Goal: Information Seeking & Learning: Learn about a topic

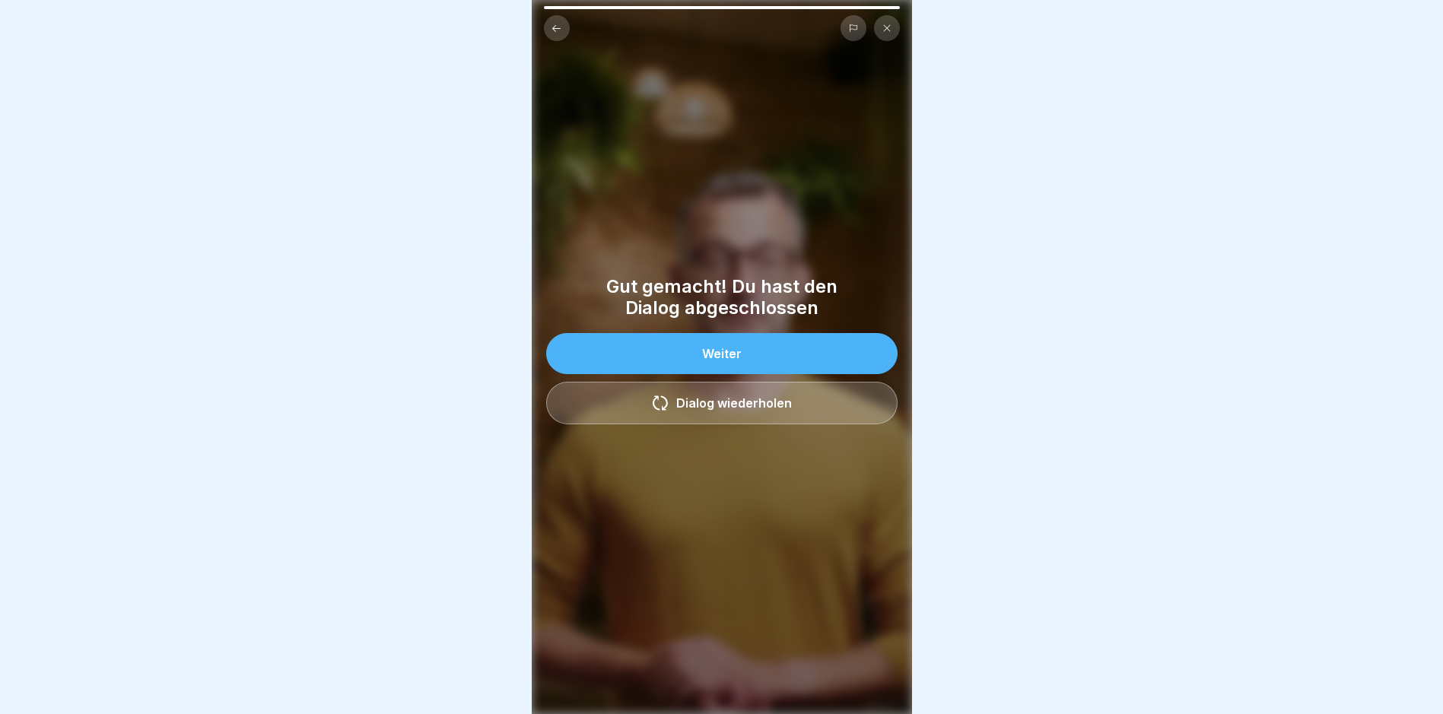
scroll to position [11, 0]
click at [791, 347] on button "Weiter" at bounding box center [721, 353] width 351 height 41
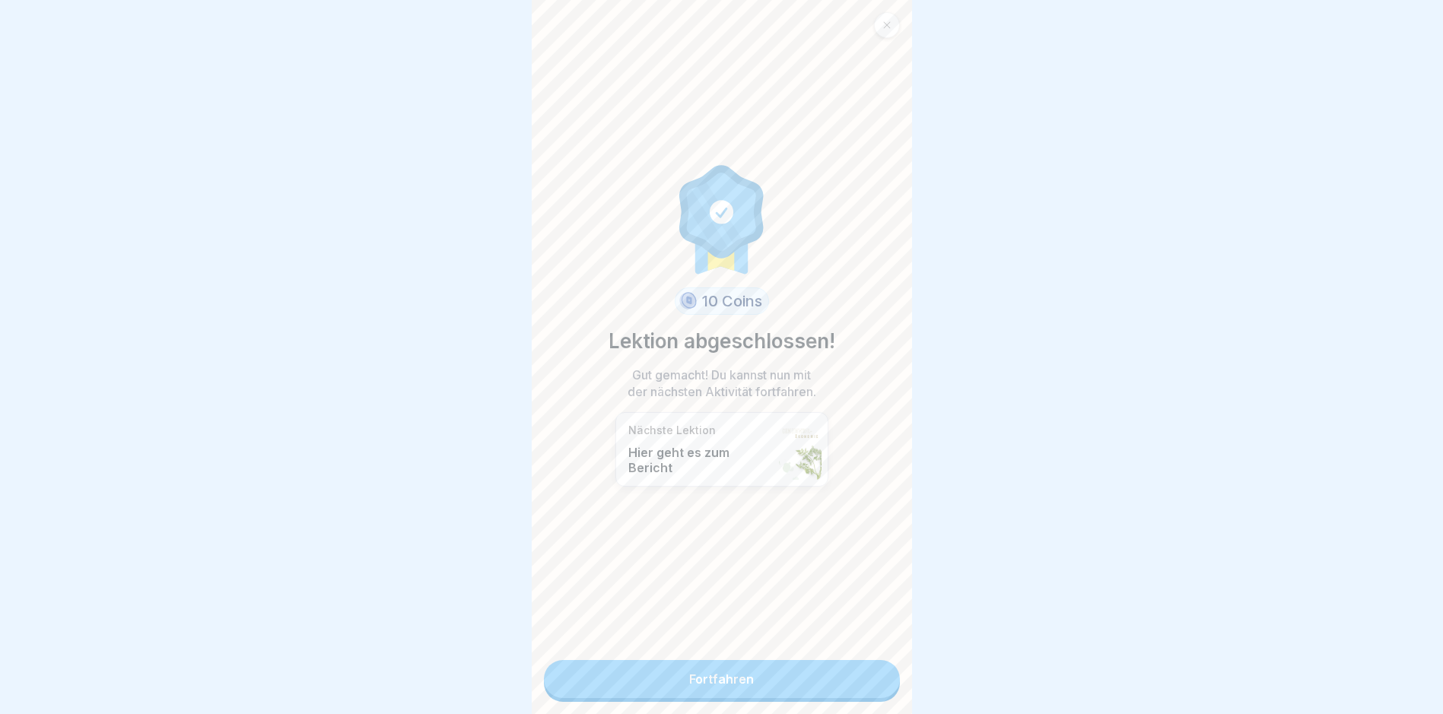
click at [750, 675] on link "Fortfahren" at bounding box center [722, 679] width 356 height 38
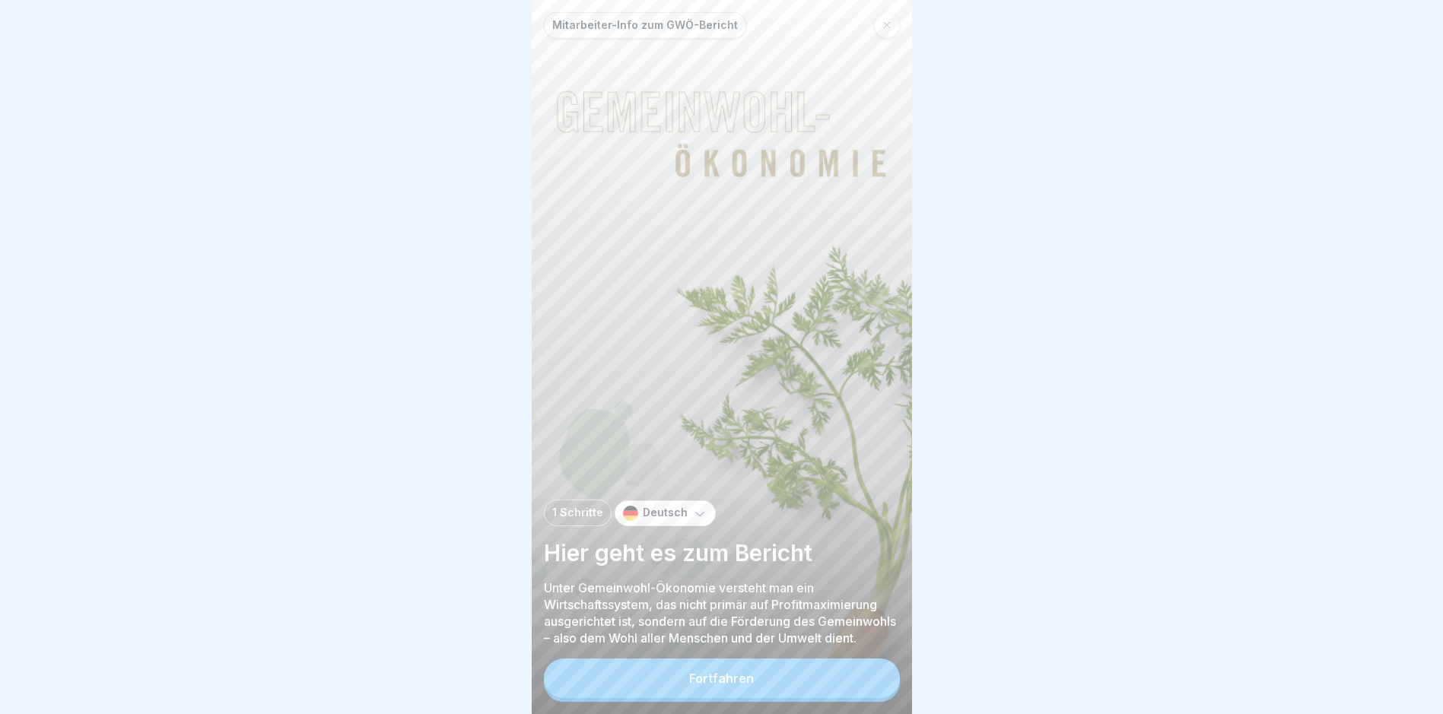
scroll to position [11, 0]
click at [721, 672] on div "Fortfahren" at bounding box center [721, 679] width 65 height 14
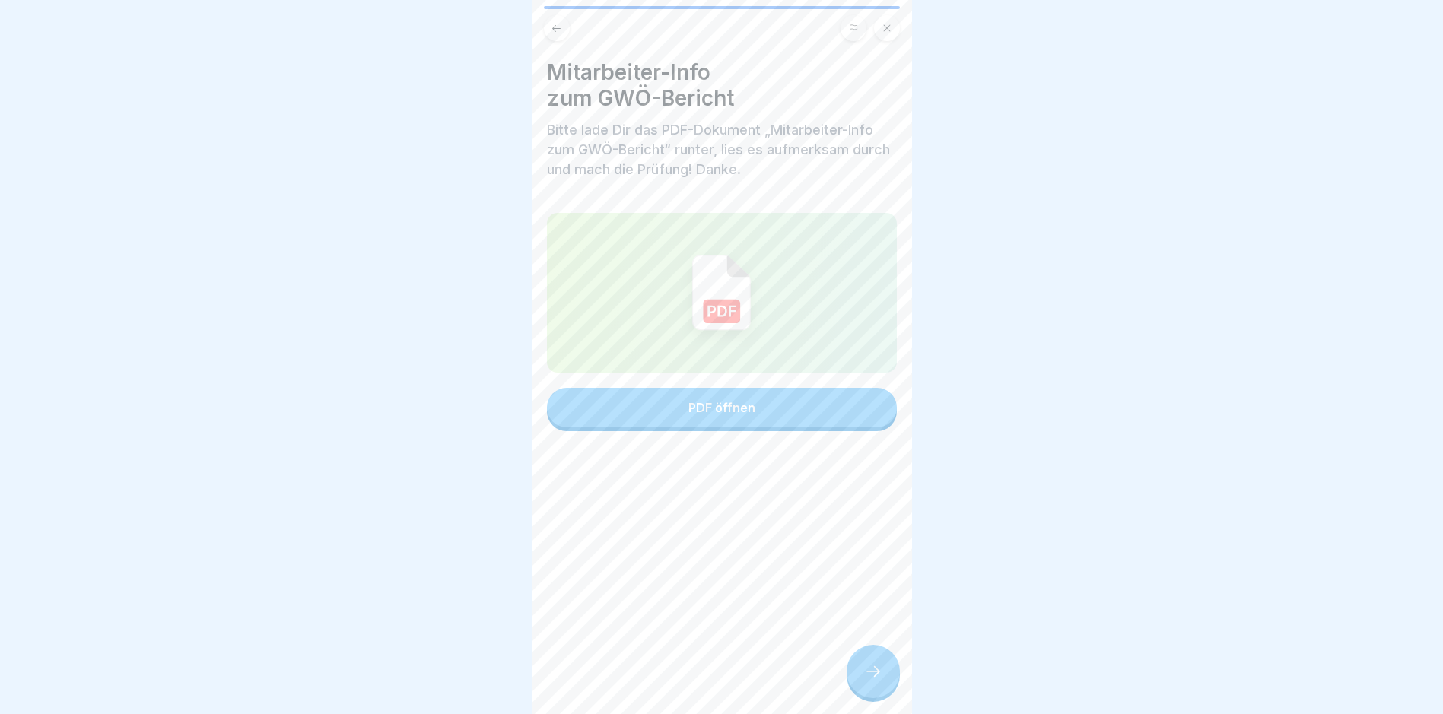
click at [732, 388] on button "PDF öffnen" at bounding box center [722, 408] width 350 height 40
click at [872, 672] on icon at bounding box center [873, 671] width 14 height 11
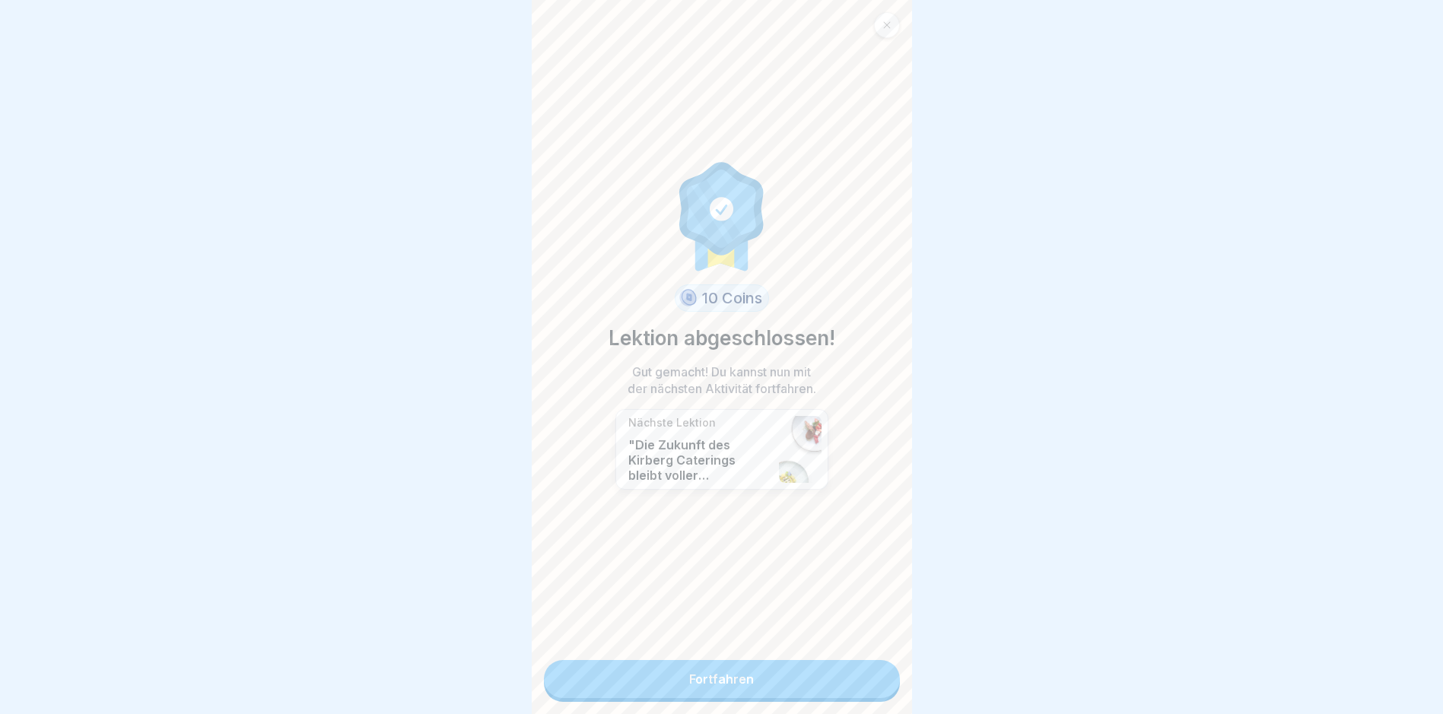
click at [718, 672] on link "Fortfahren" at bounding box center [722, 679] width 356 height 38
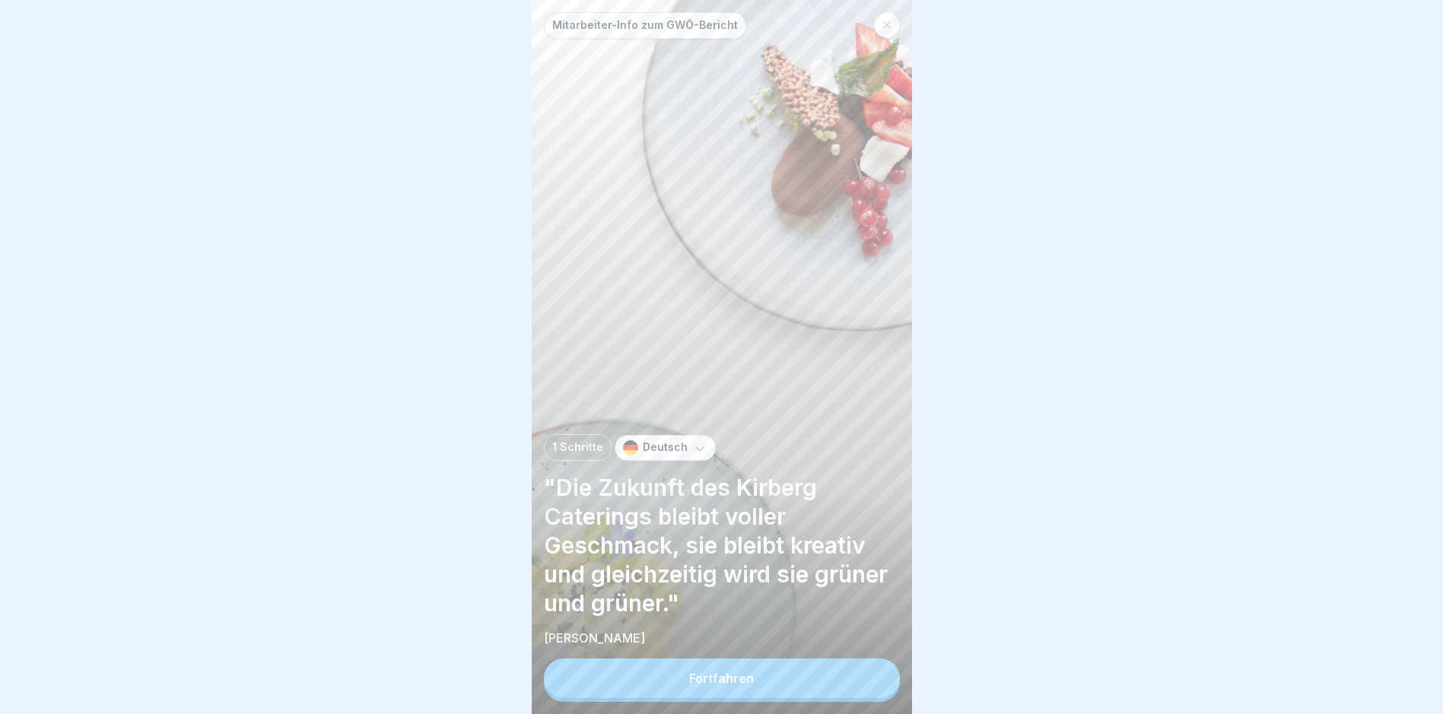
scroll to position [11, 0]
click at [731, 710] on div "Mitarbeiter-Info zum GWÖ-Bericht 1 Schritte Deutsch "Die Zukunft des Kirberg Ca…" at bounding box center [722, 357] width 380 height 714
click at [732, 687] on button "Fortfahren" at bounding box center [722, 679] width 356 height 40
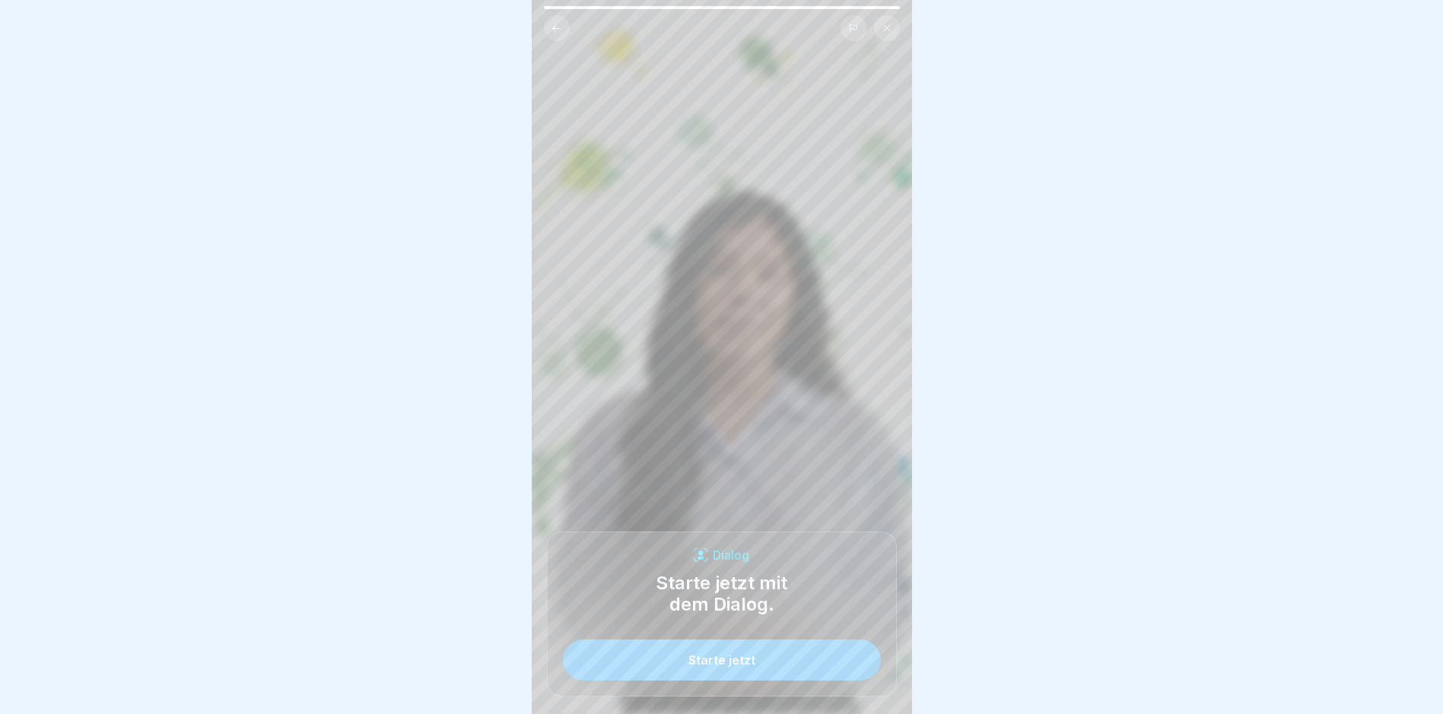
click at [730, 652] on button "Starte jetzt" at bounding box center [722, 660] width 318 height 41
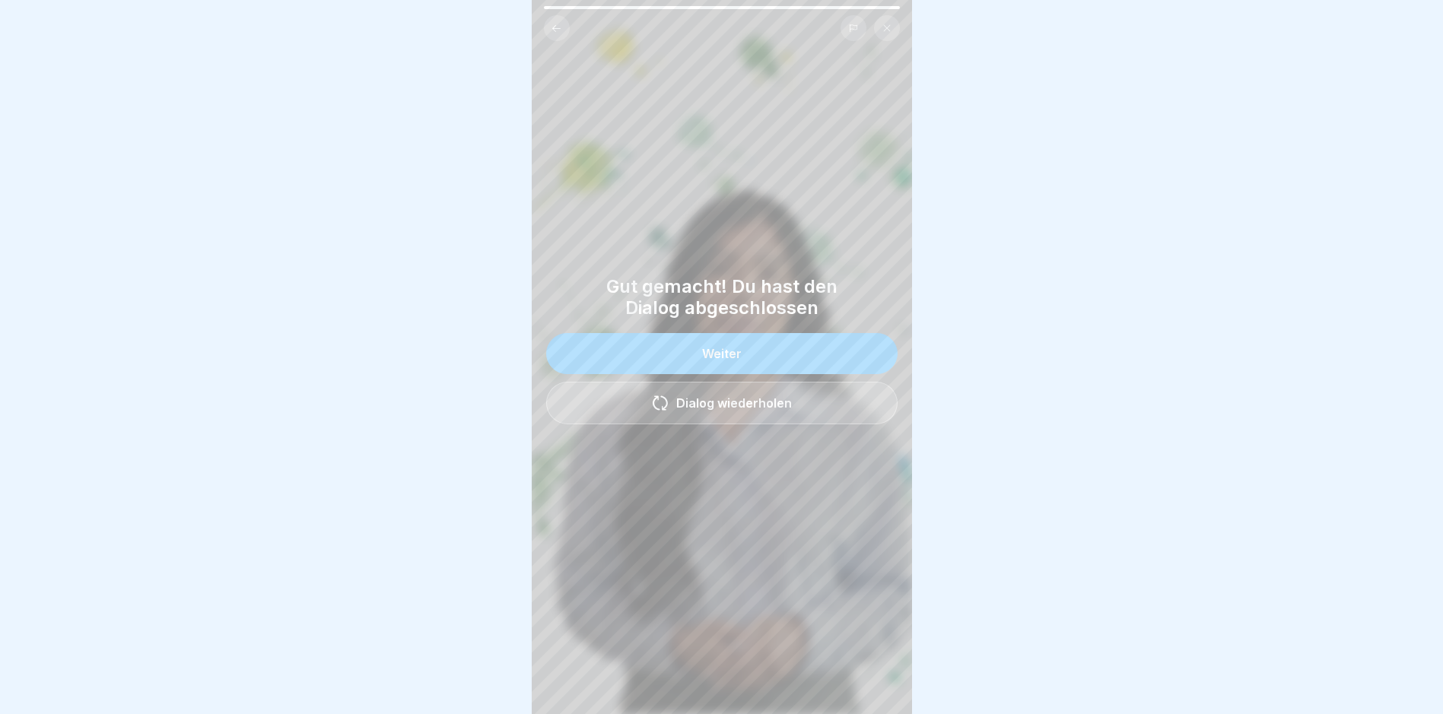
click at [693, 348] on button "Weiter" at bounding box center [721, 353] width 351 height 41
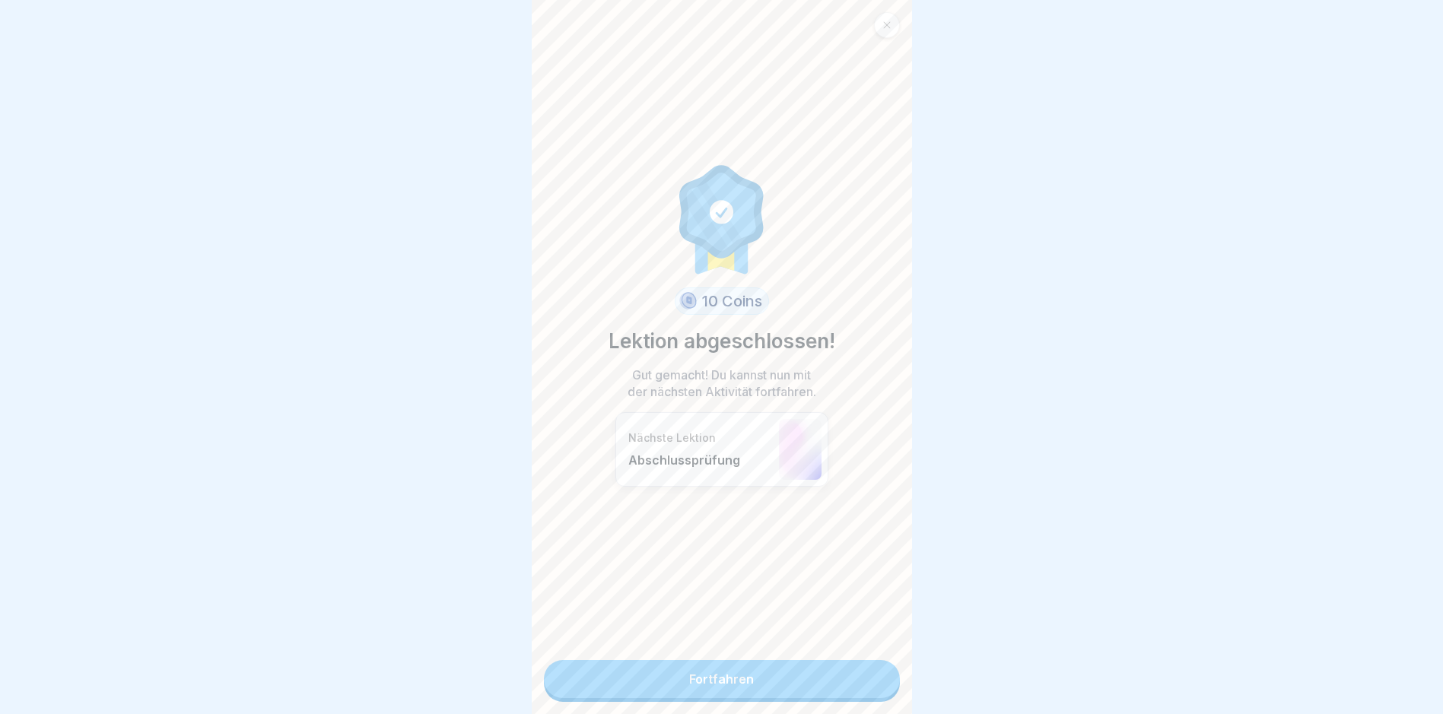
click at [706, 676] on link "Fortfahren" at bounding box center [722, 679] width 356 height 38
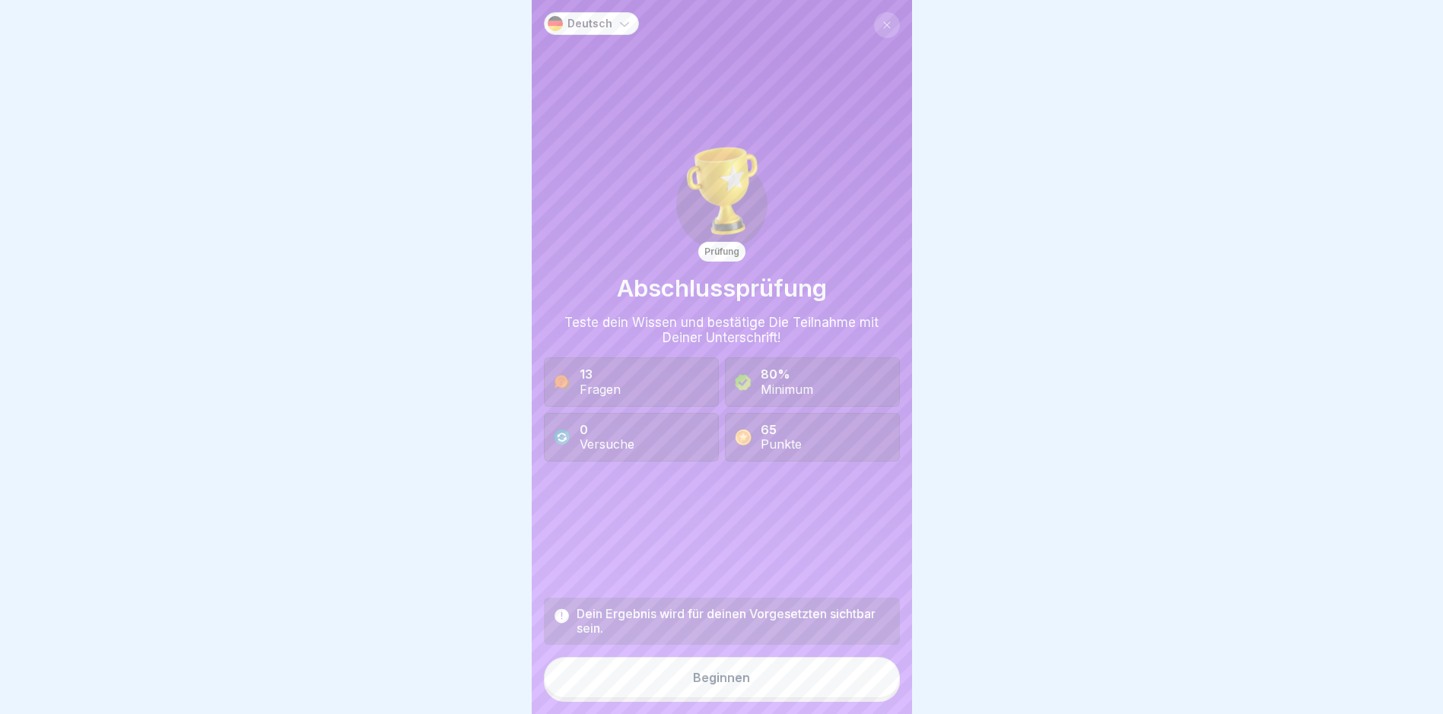
scroll to position [11, 0]
click at [726, 689] on button "Beginnen" at bounding box center [722, 677] width 356 height 41
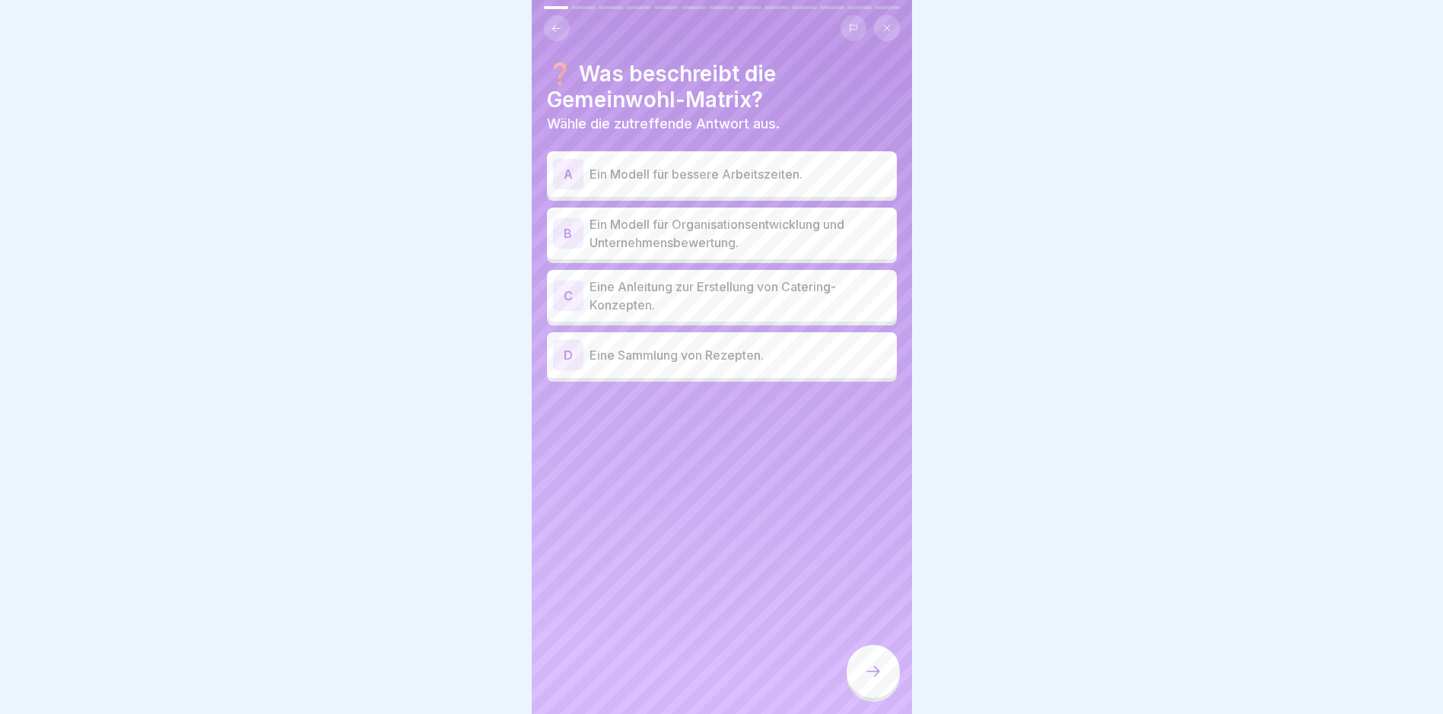
click at [662, 223] on p "Ein Modell für Organisationsentwicklung und Unternehmensbewertung." at bounding box center [739, 233] width 301 height 37
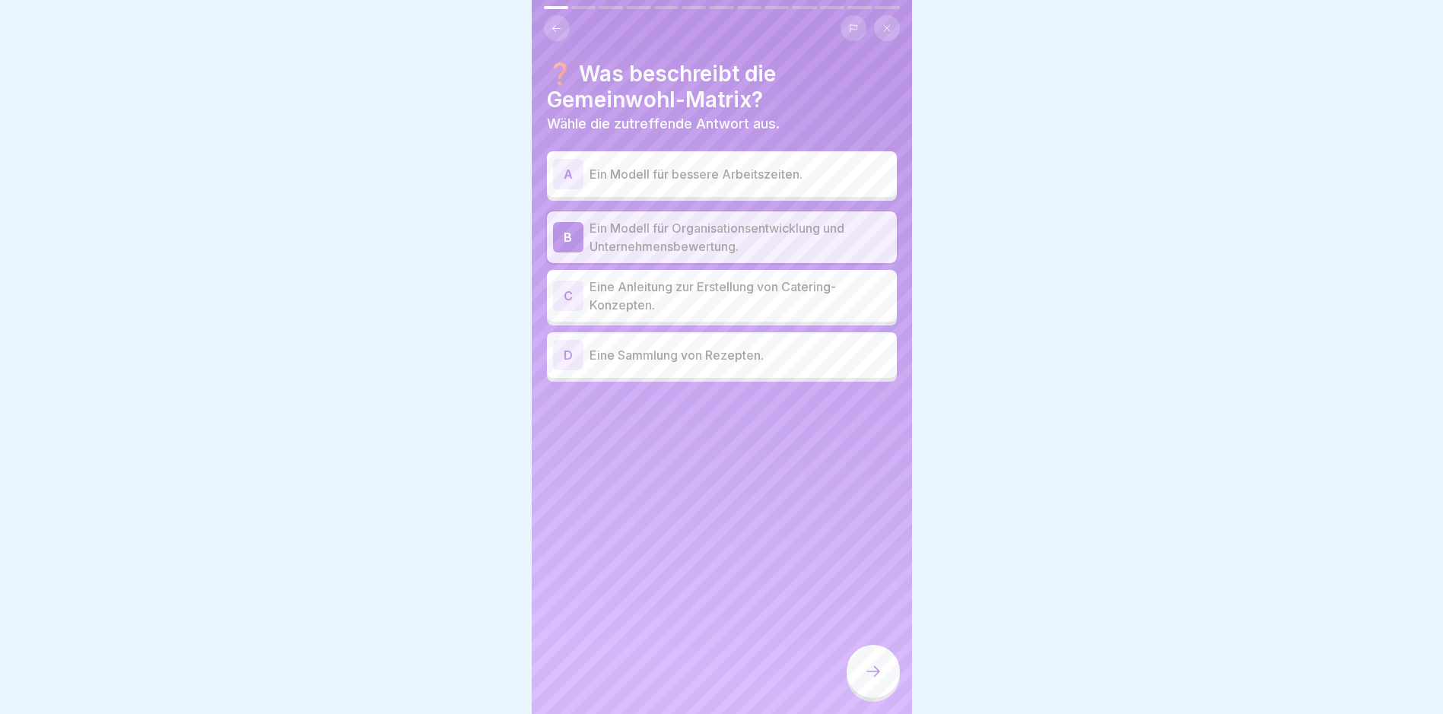
click at [872, 667] on icon at bounding box center [873, 671] width 18 height 18
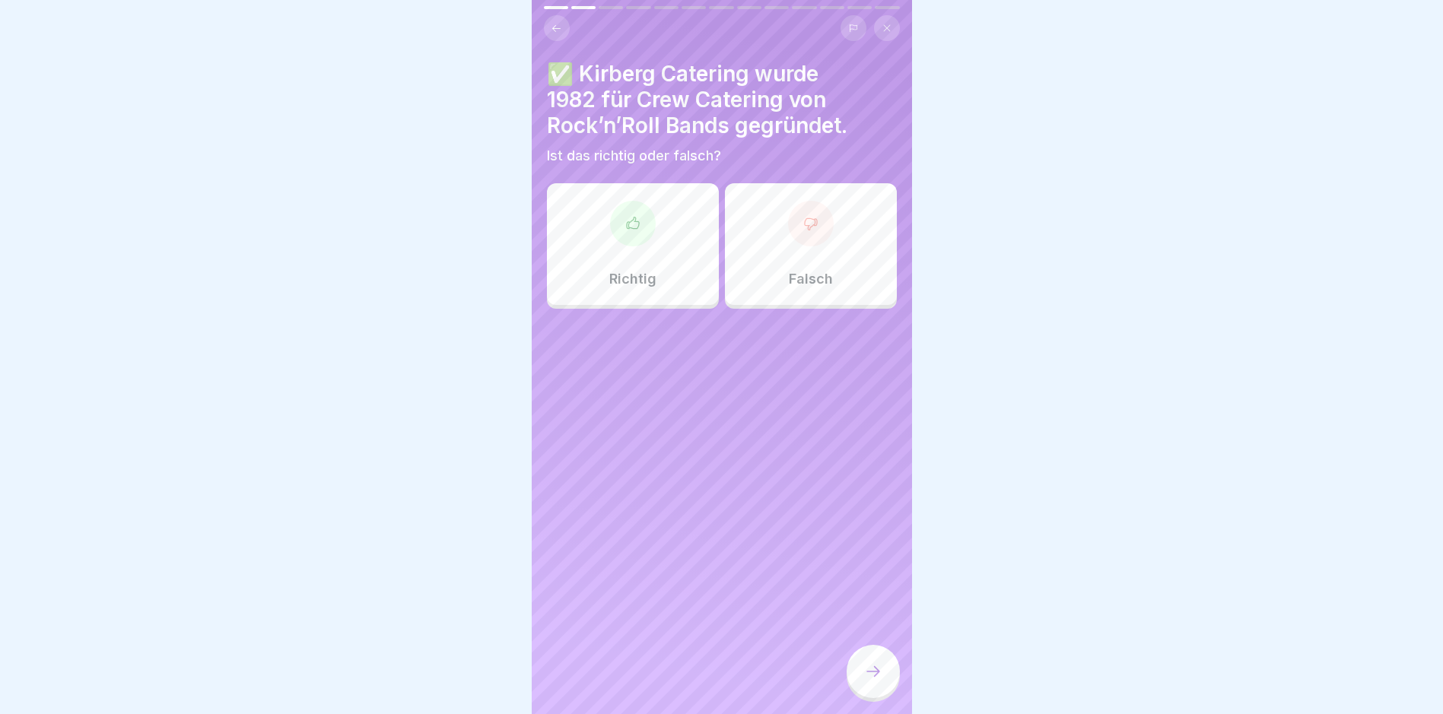
click at [640, 251] on div "Richtig" at bounding box center [633, 244] width 172 height 122
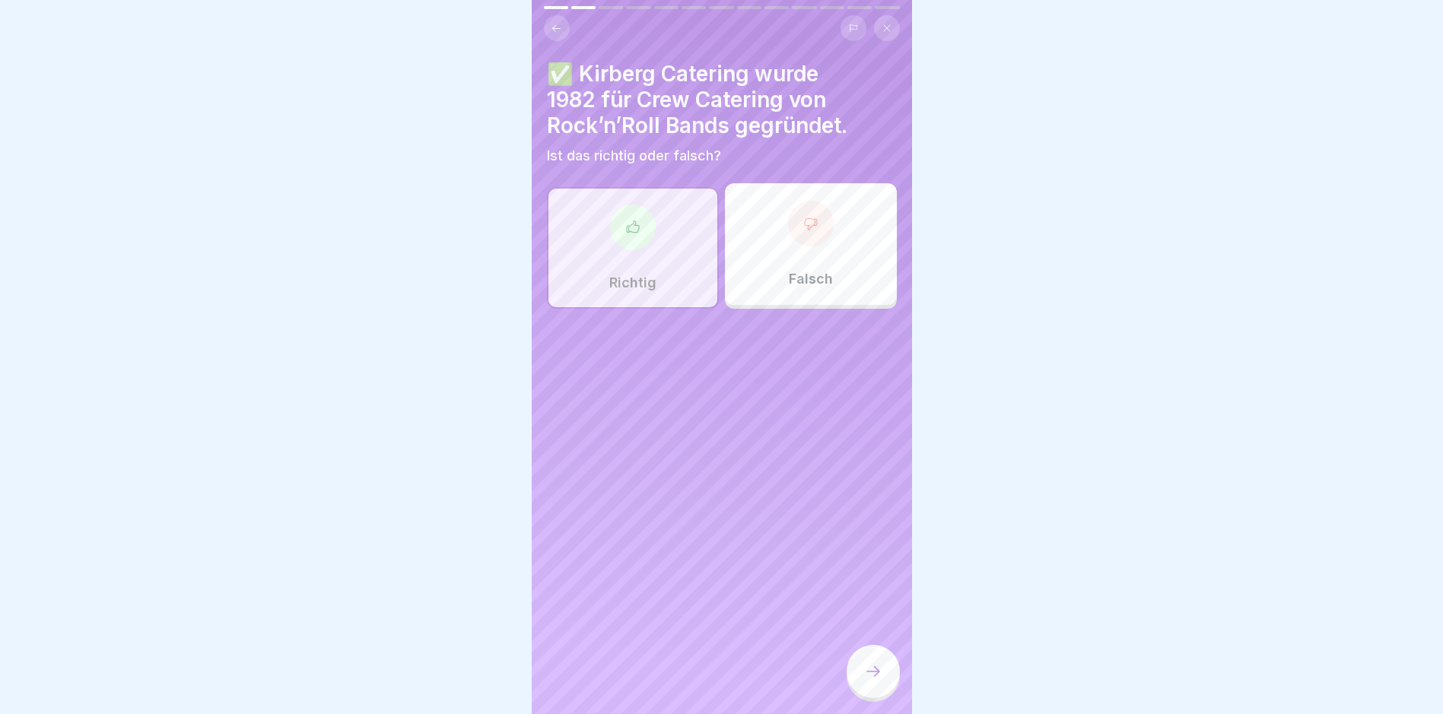
click at [876, 673] on icon at bounding box center [873, 671] width 14 height 11
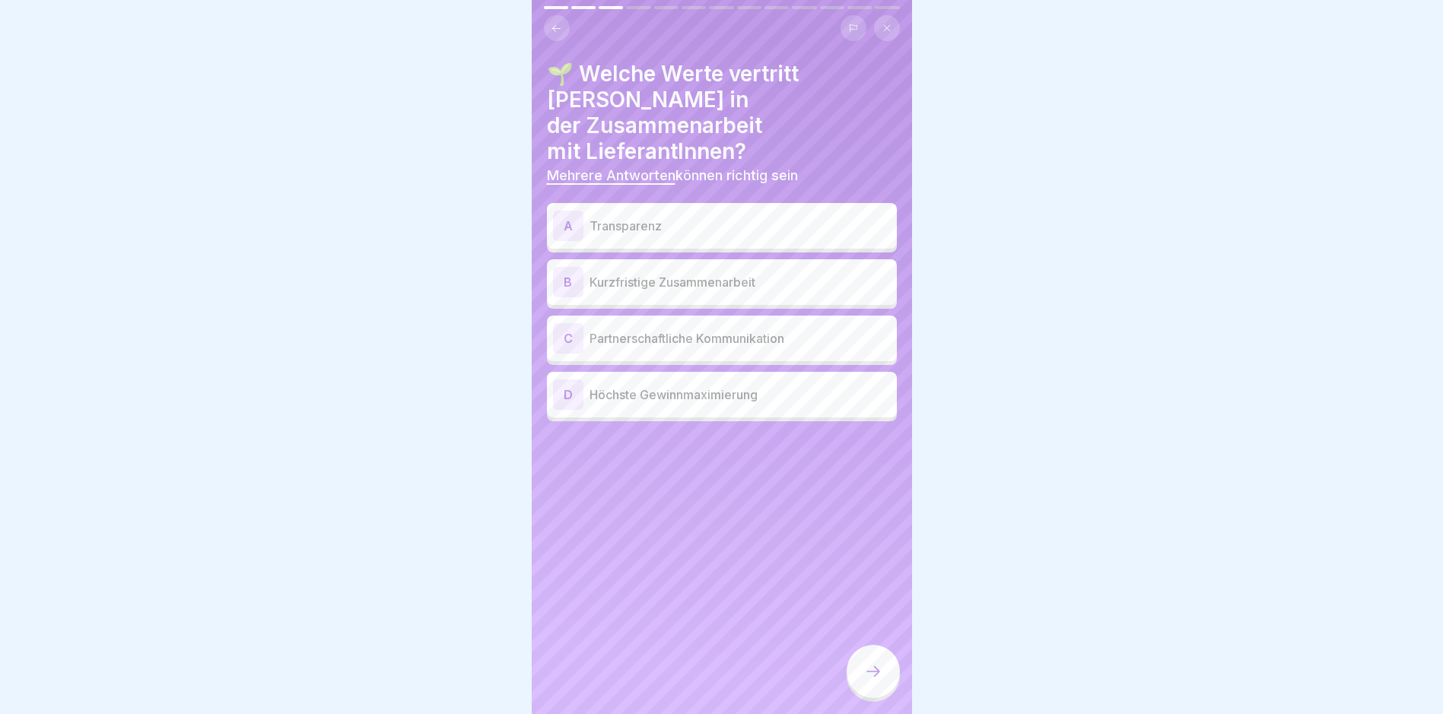
click at [637, 217] on p "Transparenz" at bounding box center [739, 226] width 301 height 18
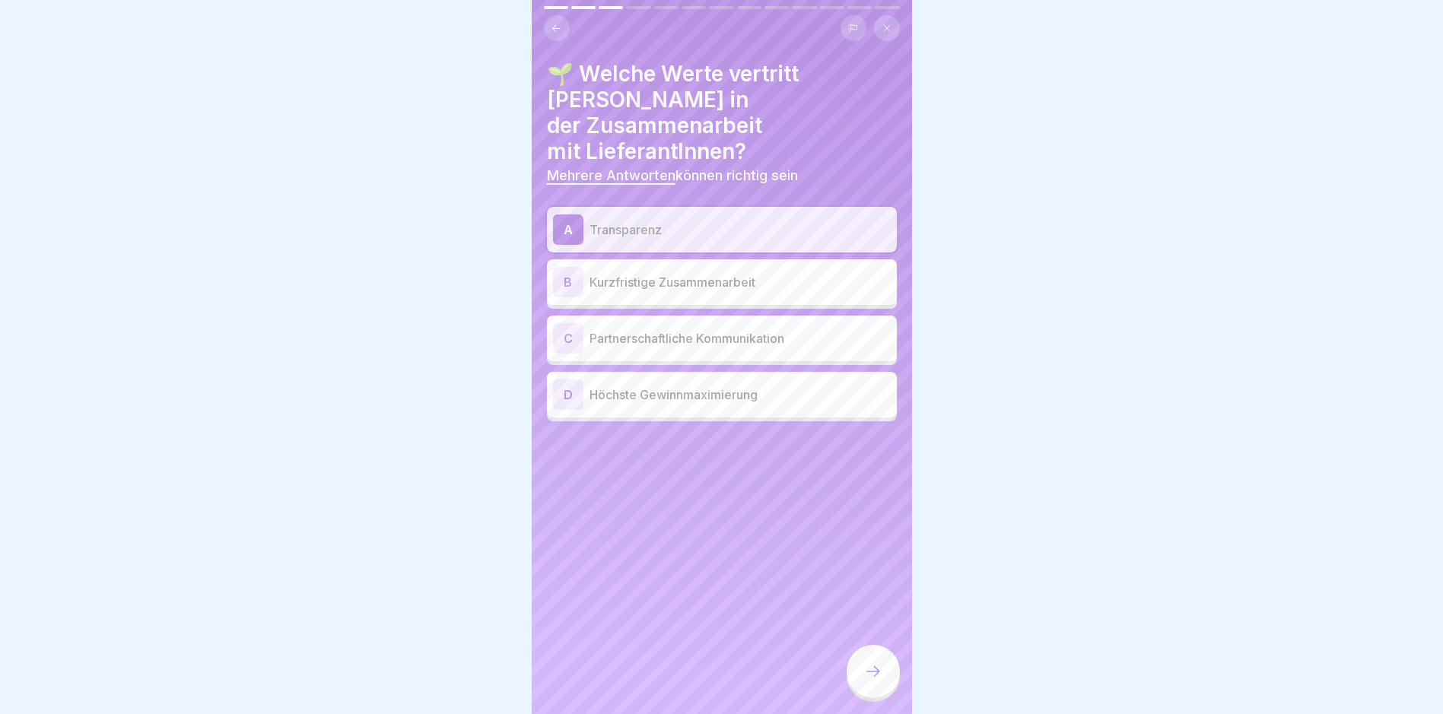
click at [695, 323] on div "C Partnerschaftliche Kommunikation" at bounding box center [722, 338] width 338 height 30
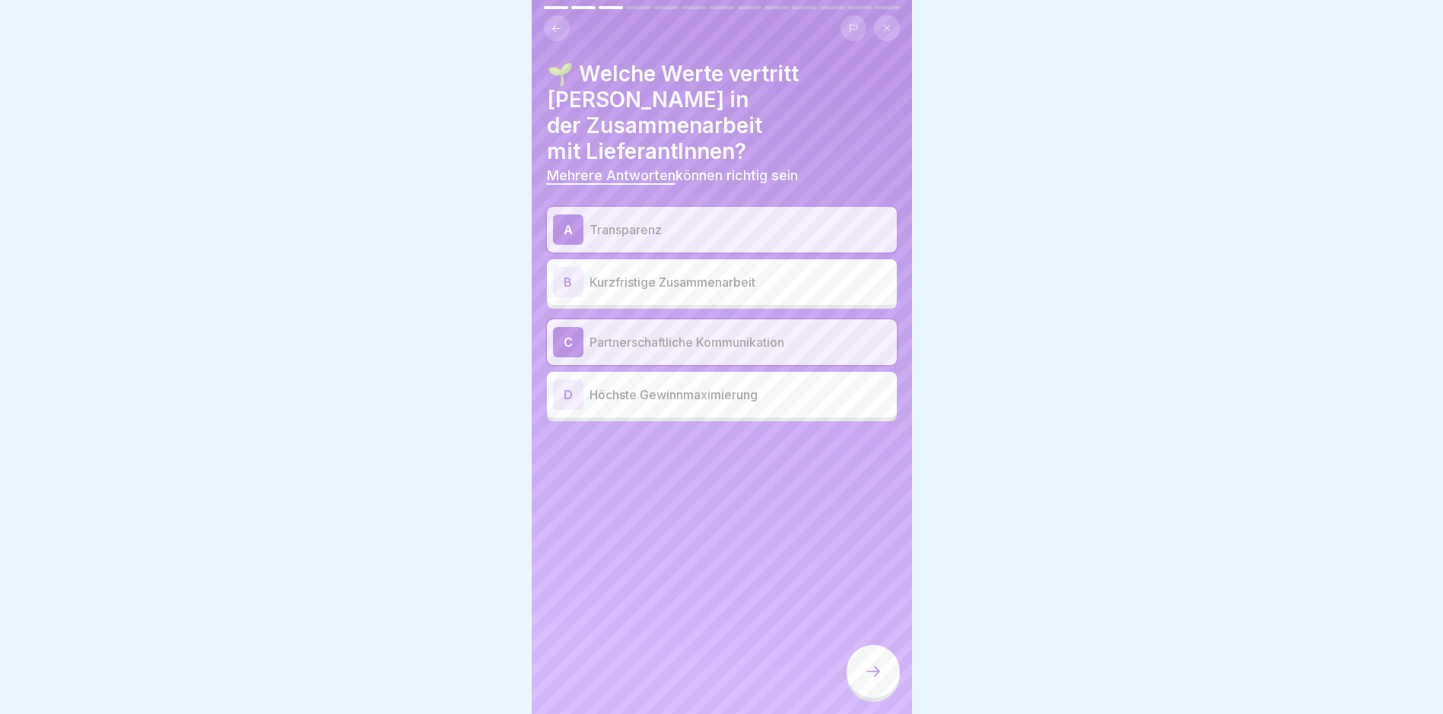
click at [860, 673] on div at bounding box center [872, 671] width 53 height 53
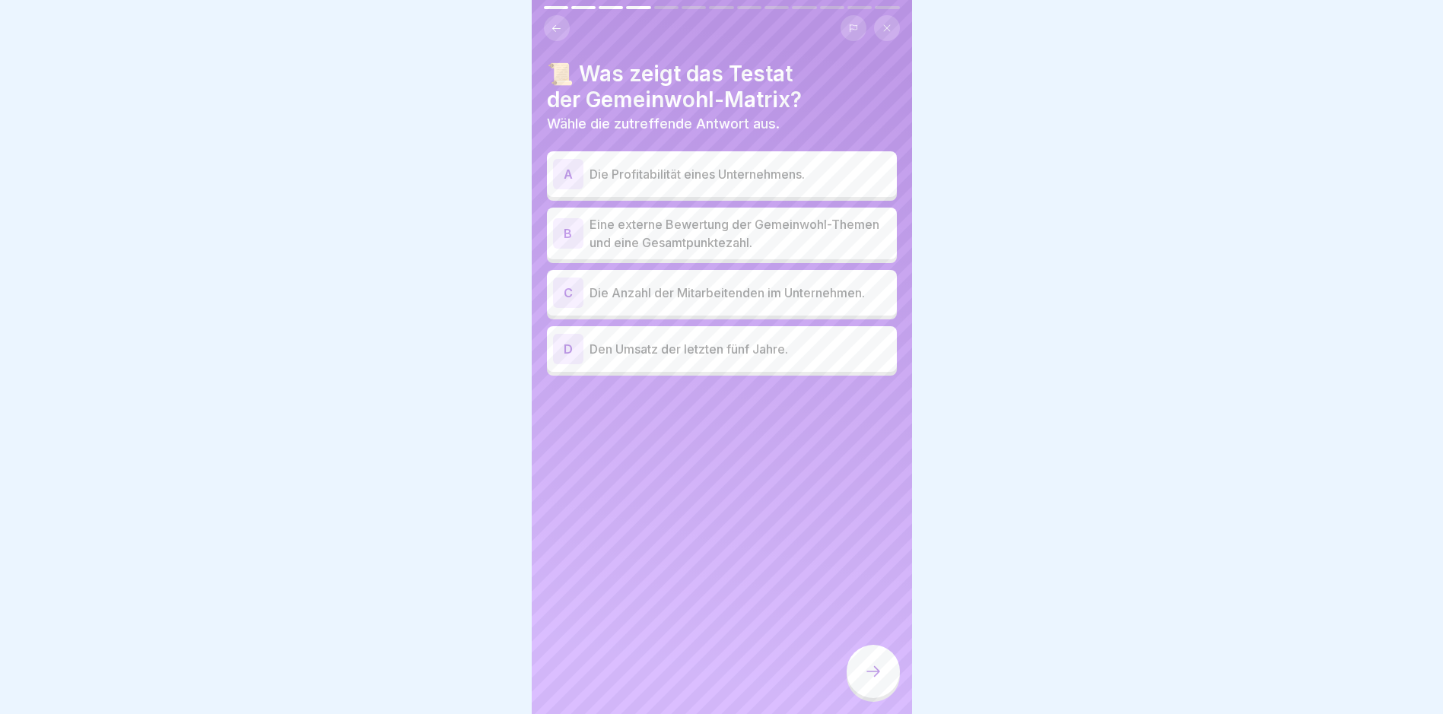
click at [754, 215] on p "Eine externe Bewertung der Gemeinwohl-Themen und eine Gesamtpunktezahl." at bounding box center [739, 233] width 301 height 37
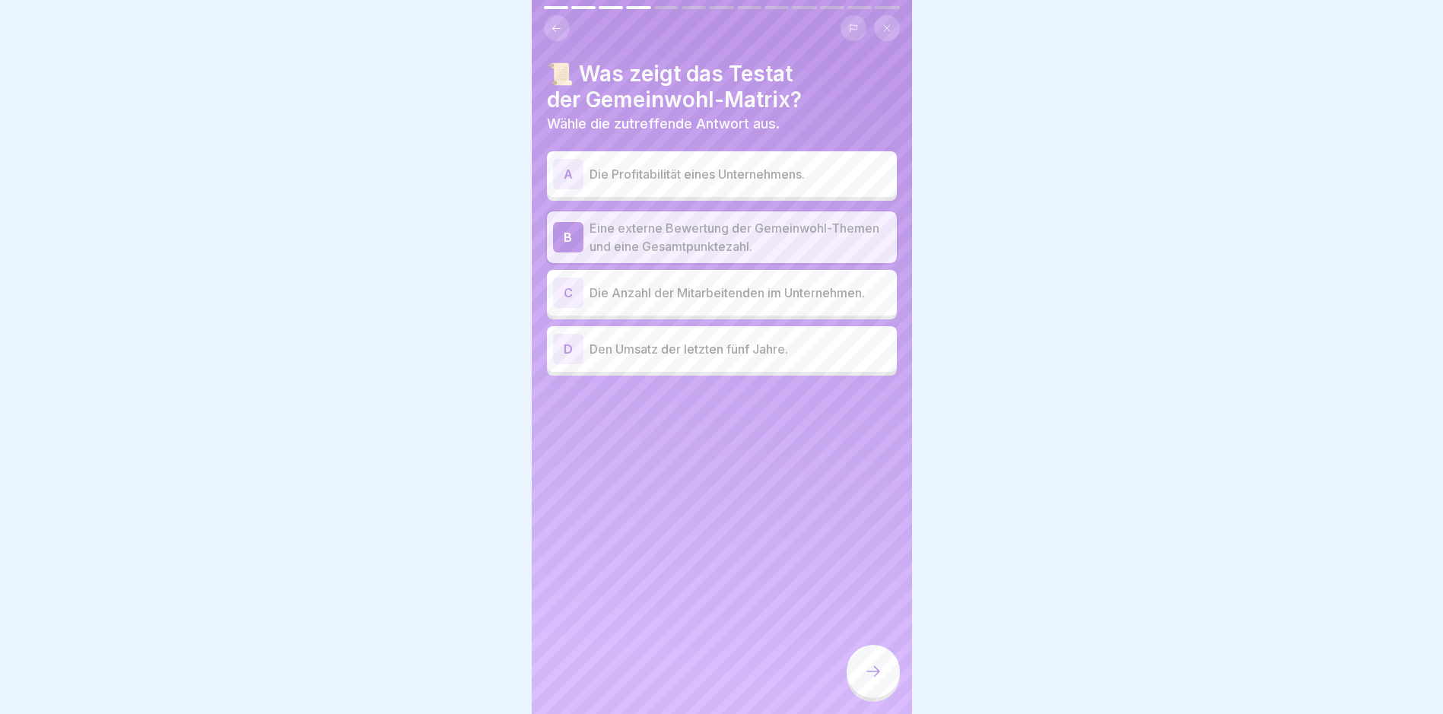
click at [868, 669] on icon at bounding box center [873, 671] width 18 height 18
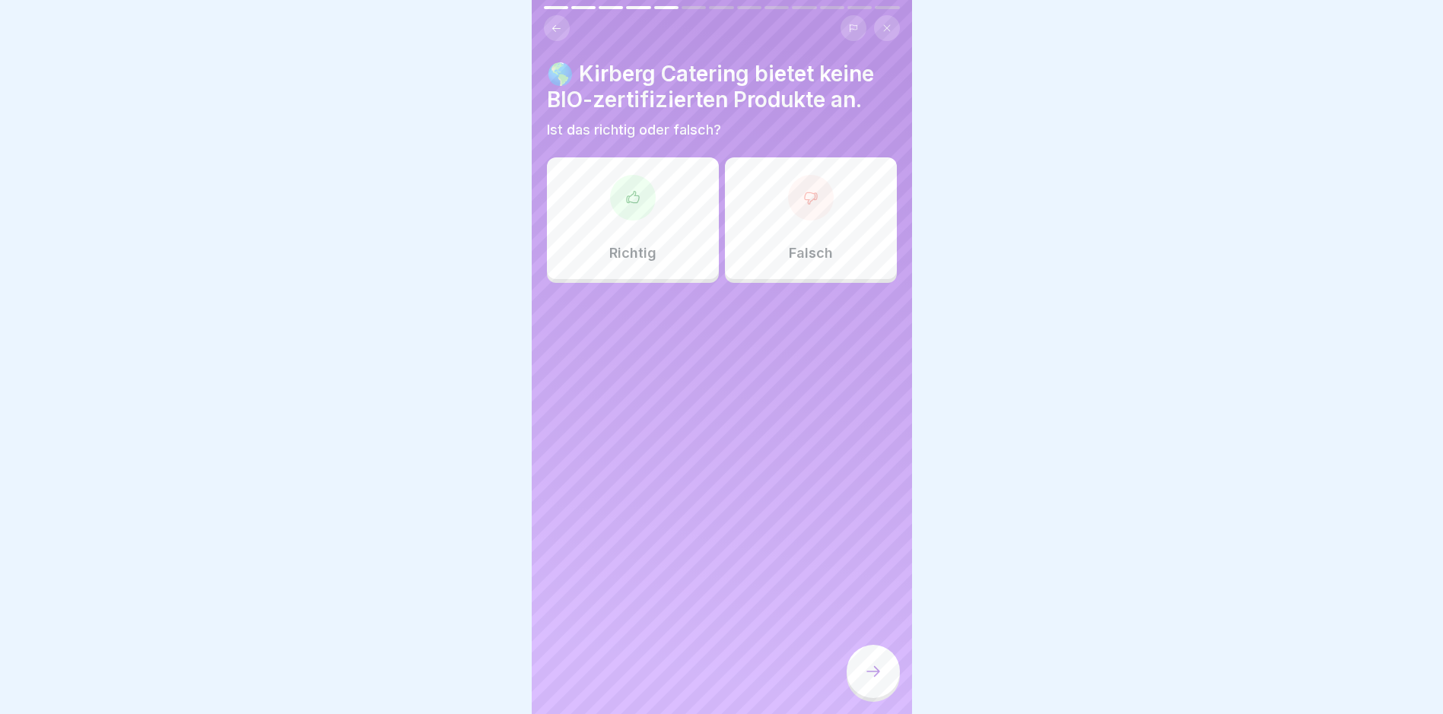
click at [824, 205] on div "Falsch" at bounding box center [811, 218] width 172 height 122
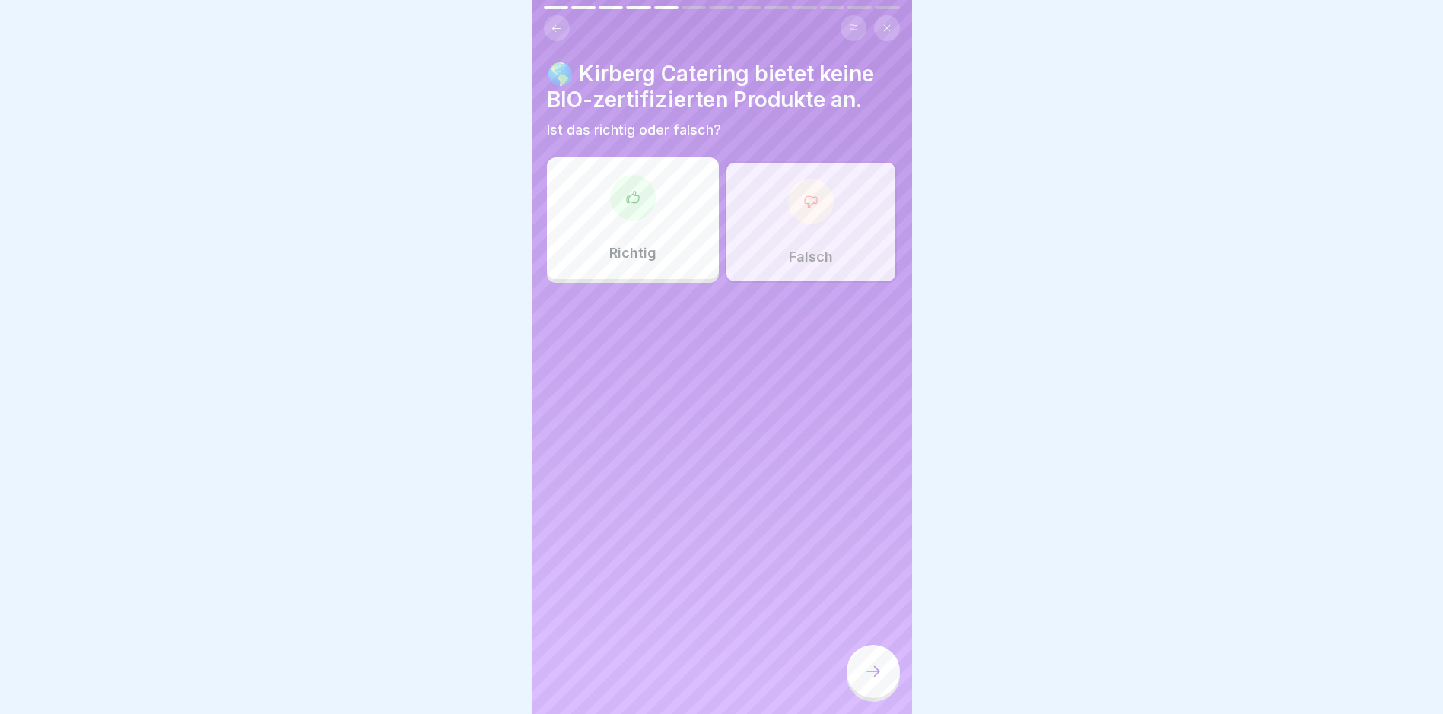
click at [860, 657] on div at bounding box center [872, 671] width 53 height 53
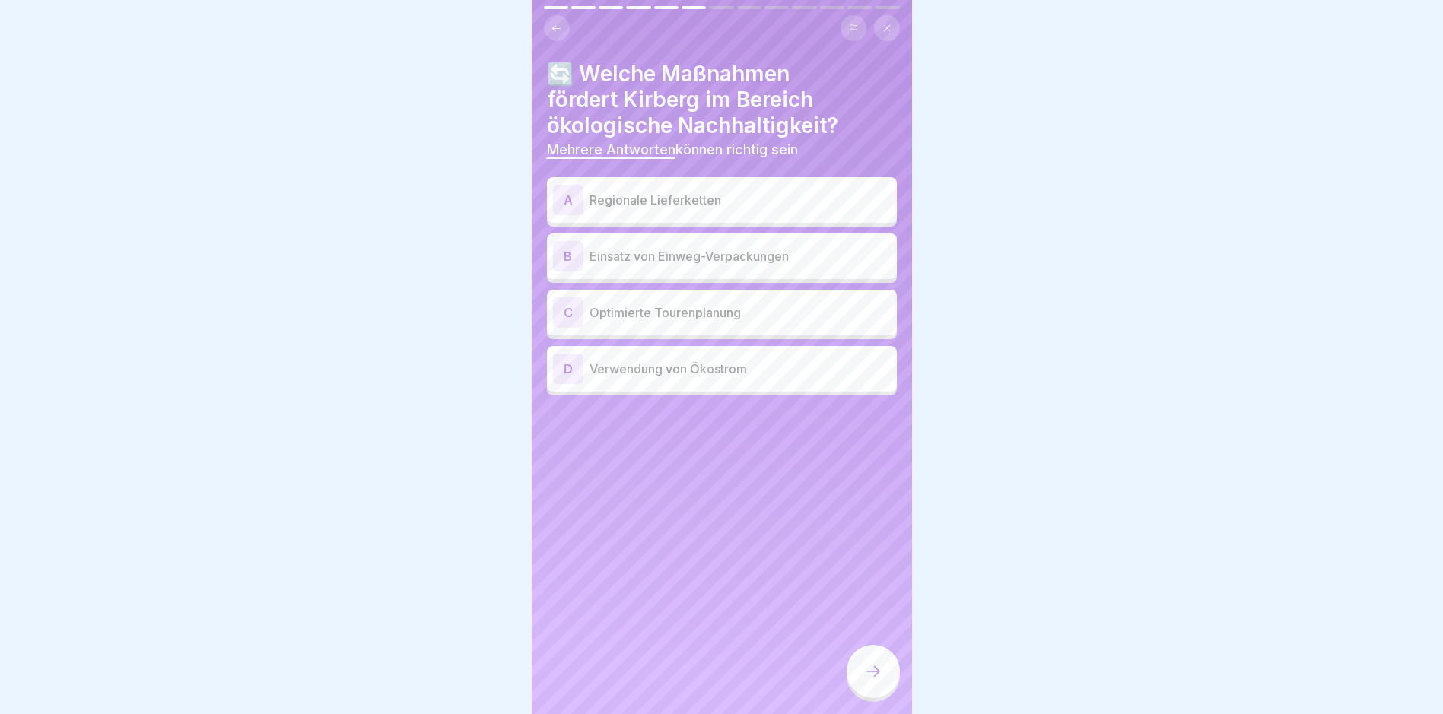
click at [708, 195] on p "Regionale Lieferketten" at bounding box center [739, 200] width 301 height 18
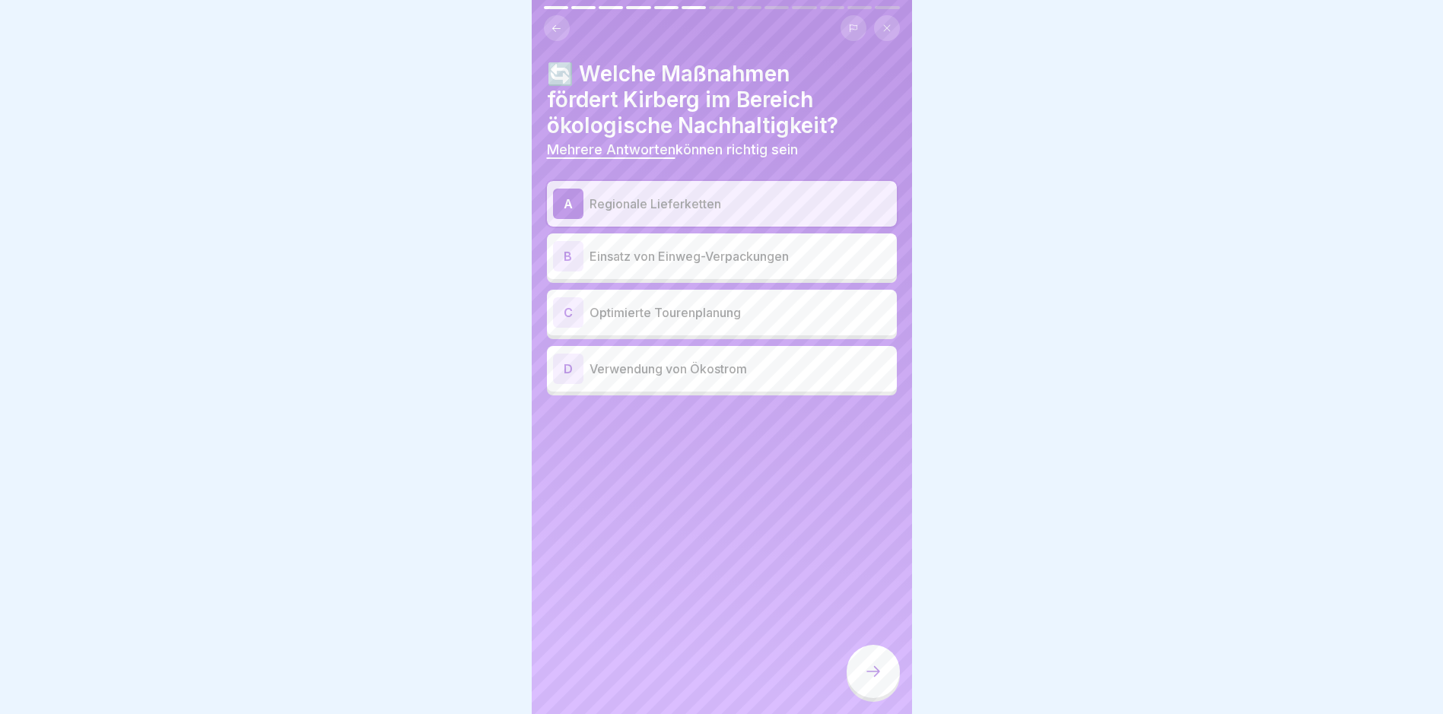
click at [612, 305] on p "Optimierte Tourenplanung" at bounding box center [739, 312] width 301 height 18
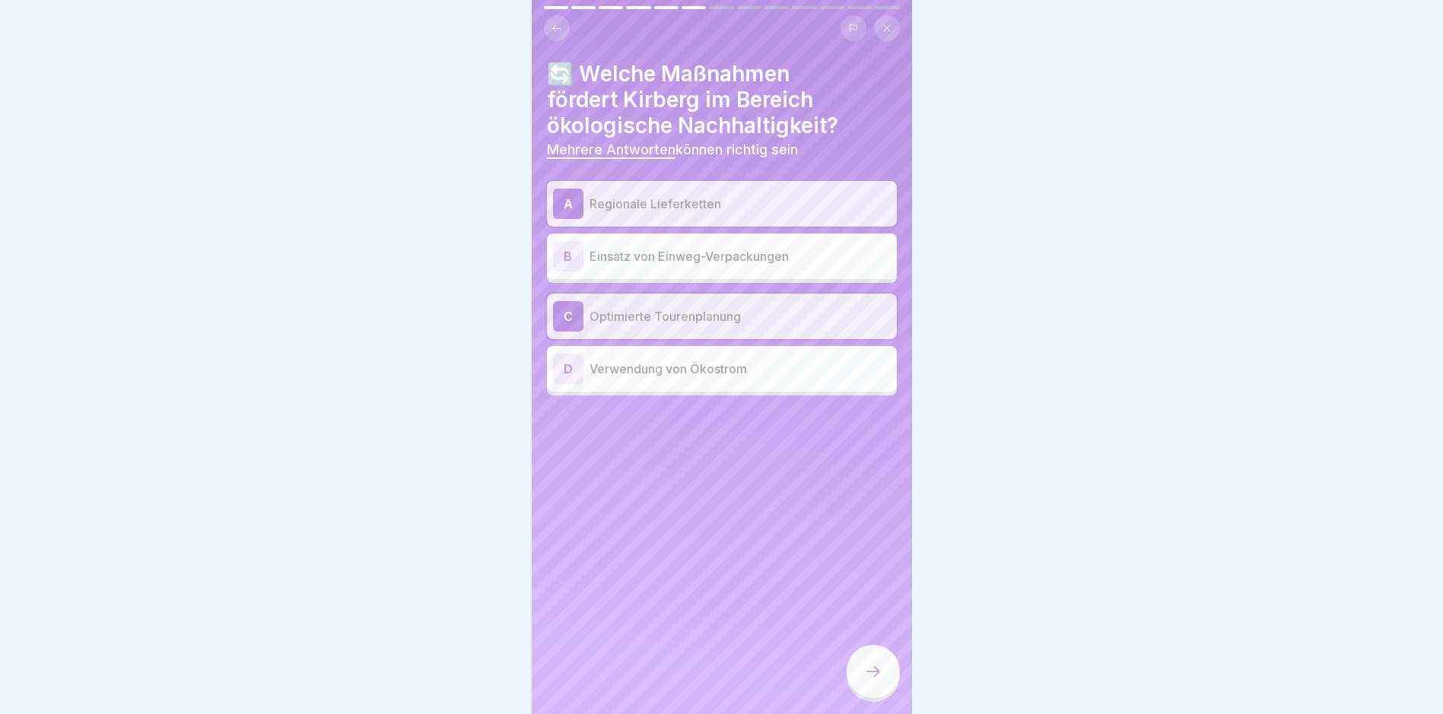
click at [882, 685] on div at bounding box center [872, 671] width 53 height 53
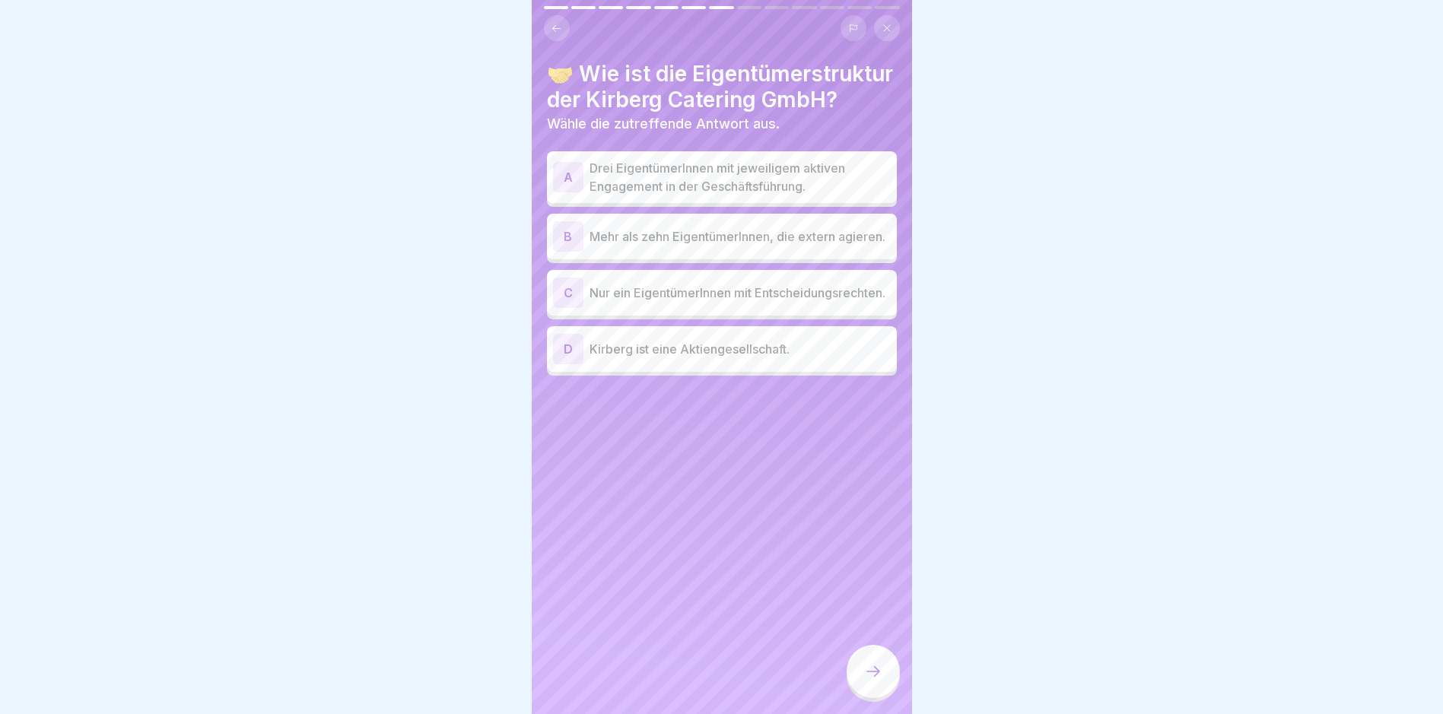
click at [679, 191] on p "Drei EigentümerInnen mit jeweiligem aktiven Engagement in der Geschäftsführung." at bounding box center [739, 177] width 301 height 37
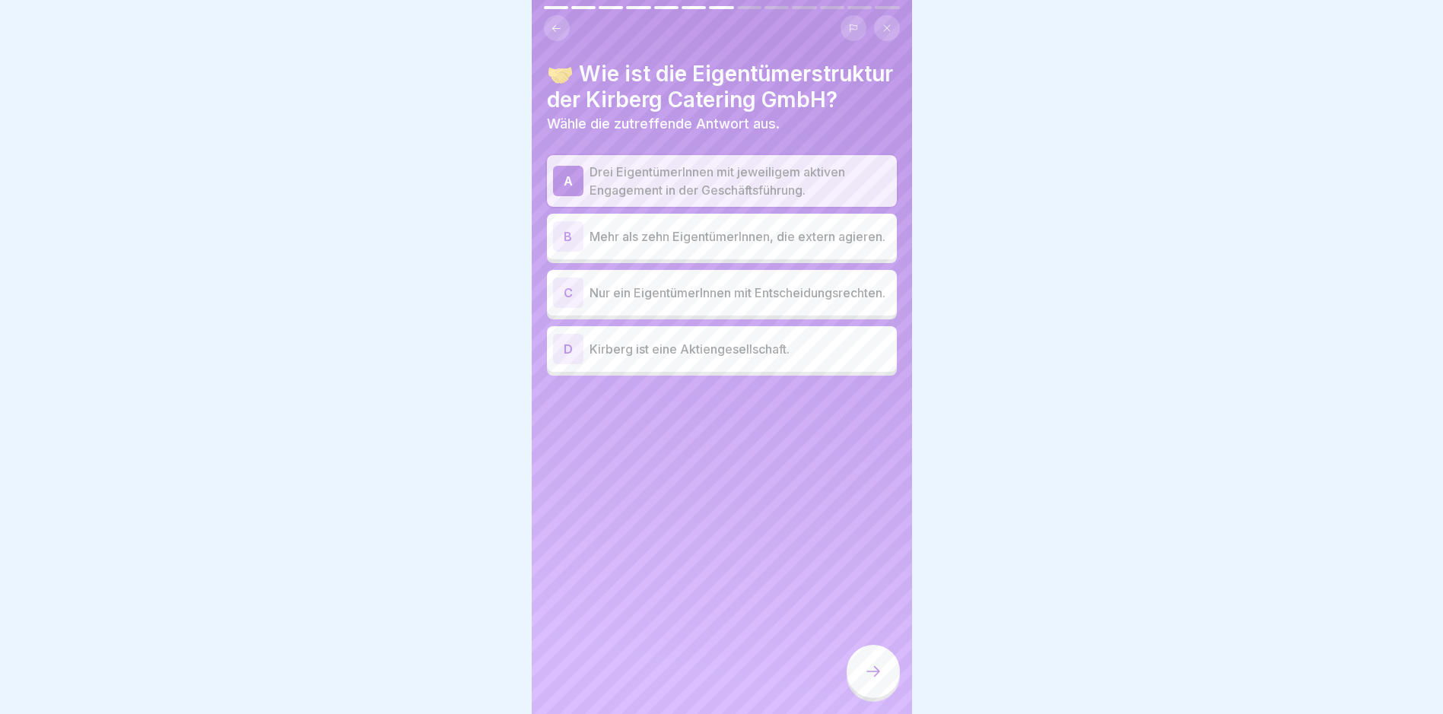
click at [875, 665] on icon at bounding box center [873, 671] width 18 height 18
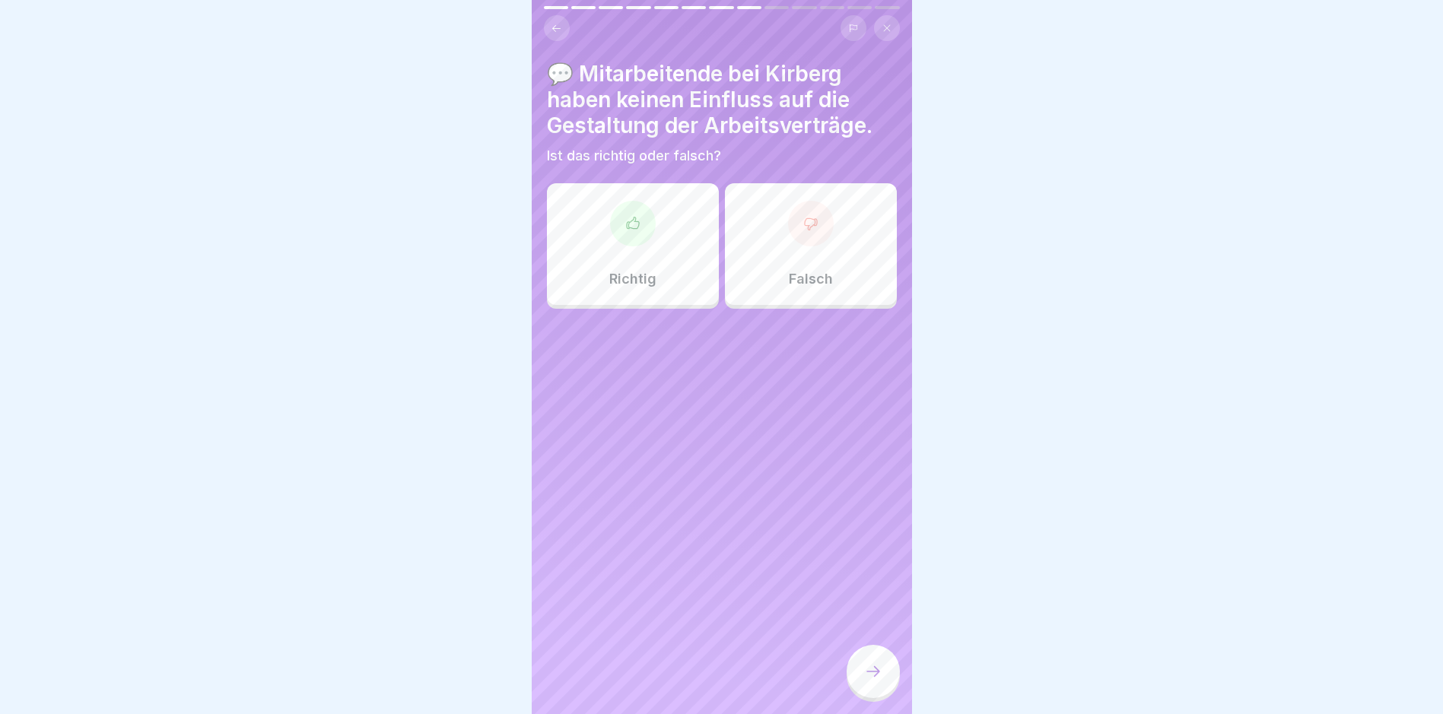
click at [779, 202] on div "Falsch" at bounding box center [811, 244] width 172 height 122
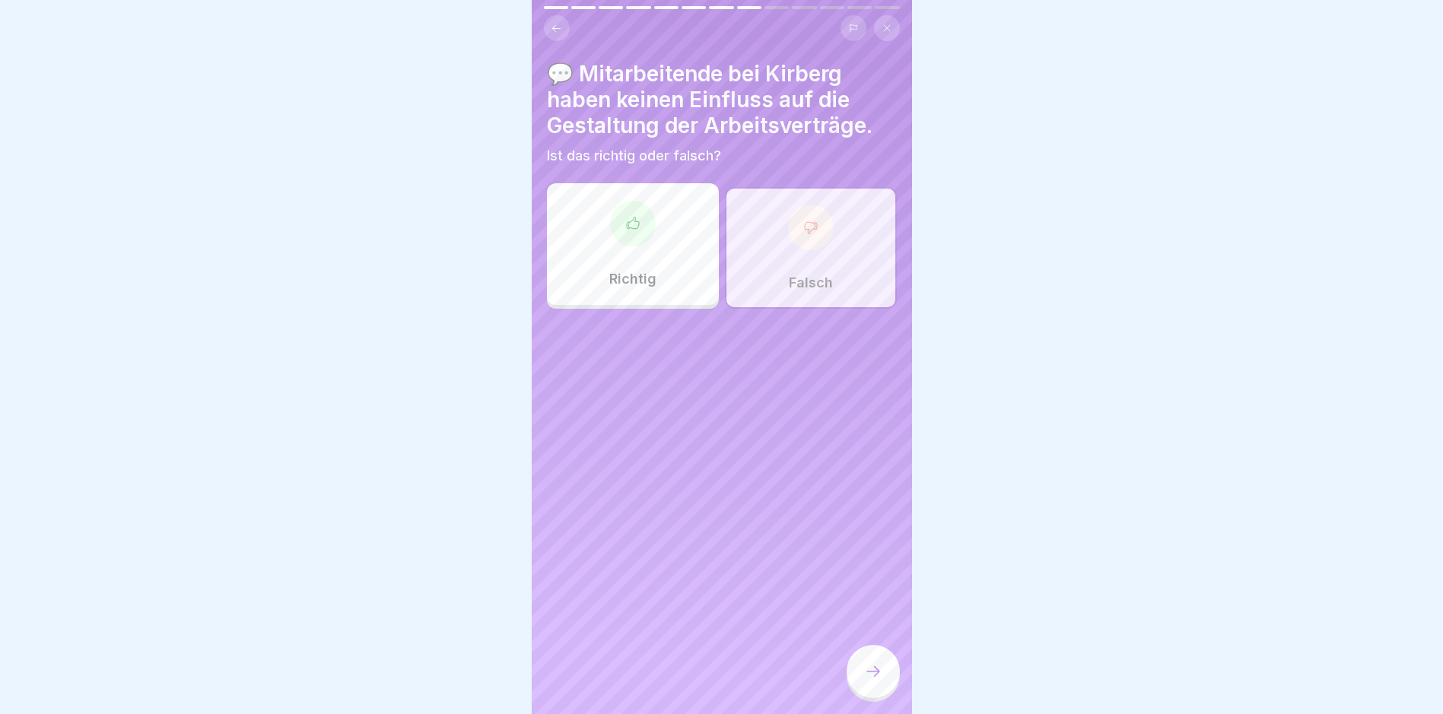
click at [869, 656] on div at bounding box center [872, 671] width 53 height 53
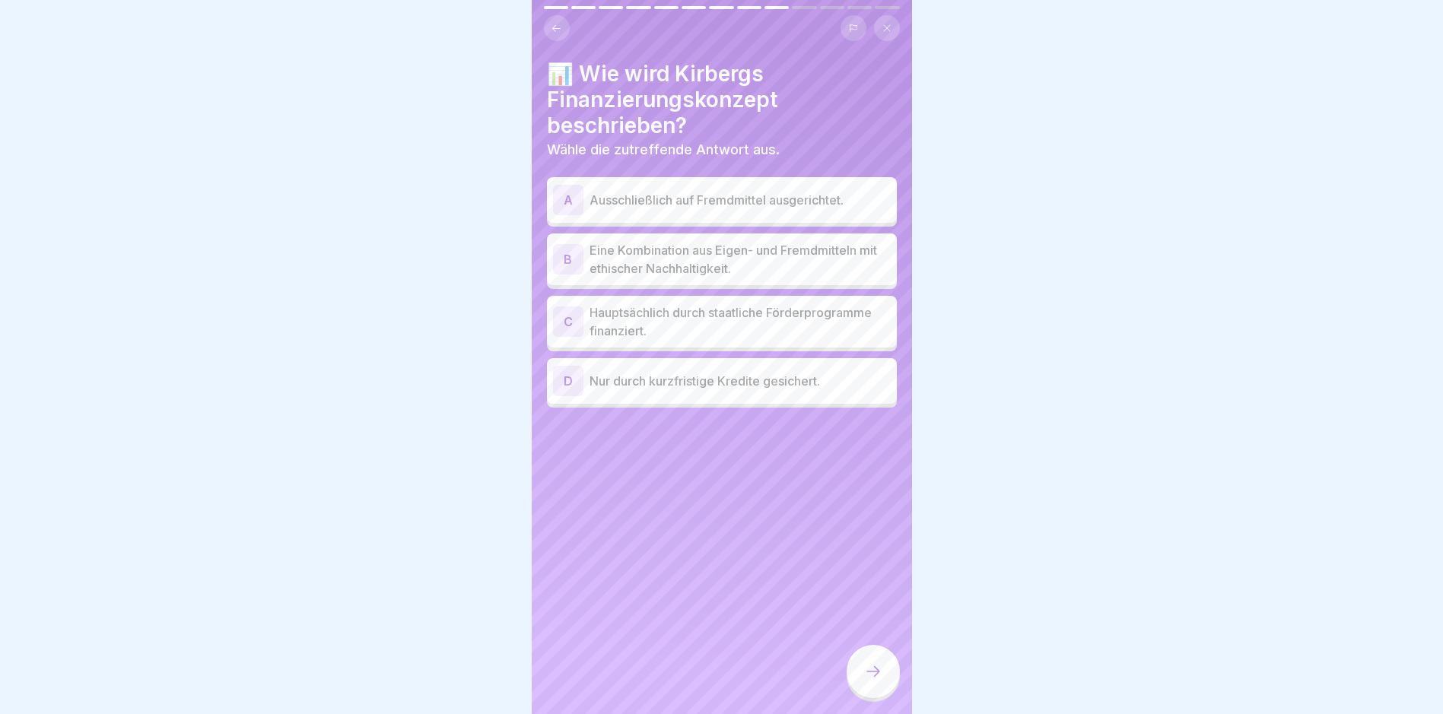
click at [706, 241] on p "Eine Kombination aus Eigen- und Fremdmitteln mit ethischer Nachhaltigkeit." at bounding box center [739, 259] width 301 height 37
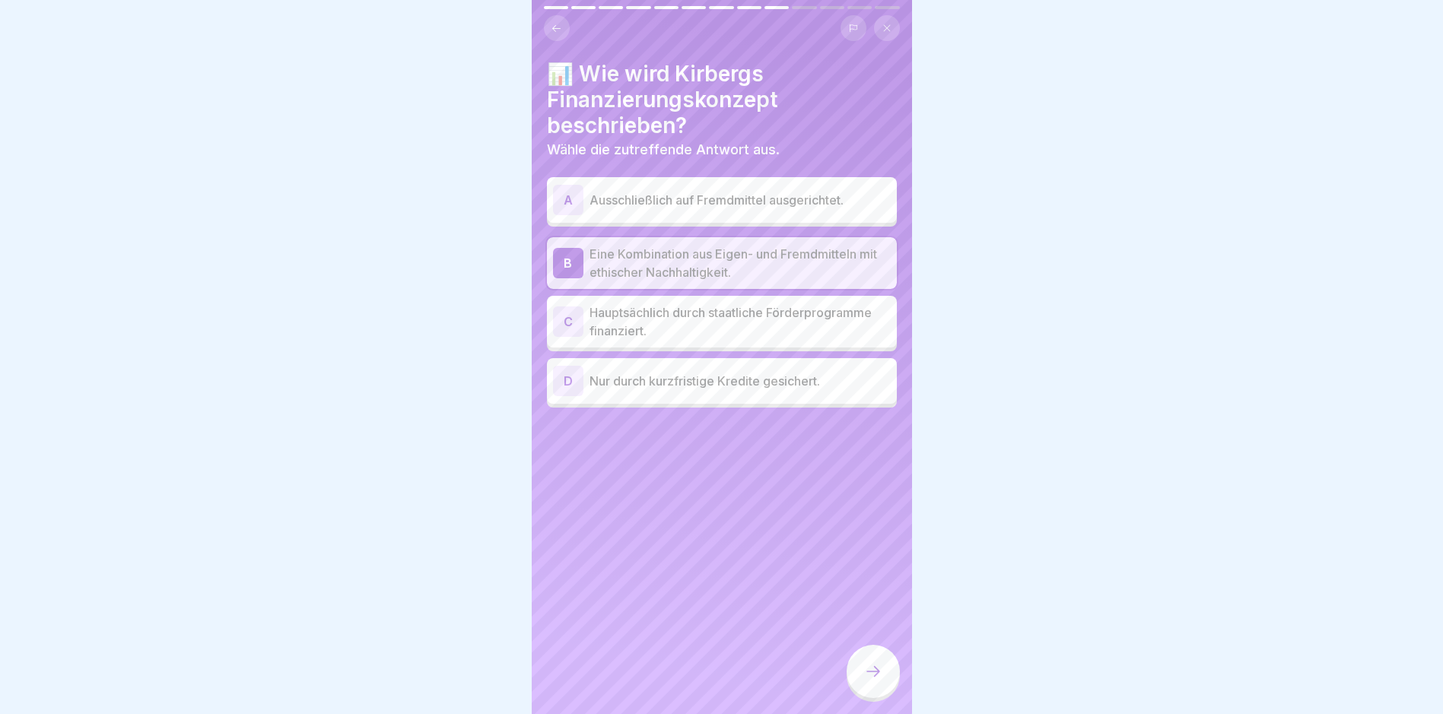
click at [866, 686] on div at bounding box center [872, 671] width 53 height 53
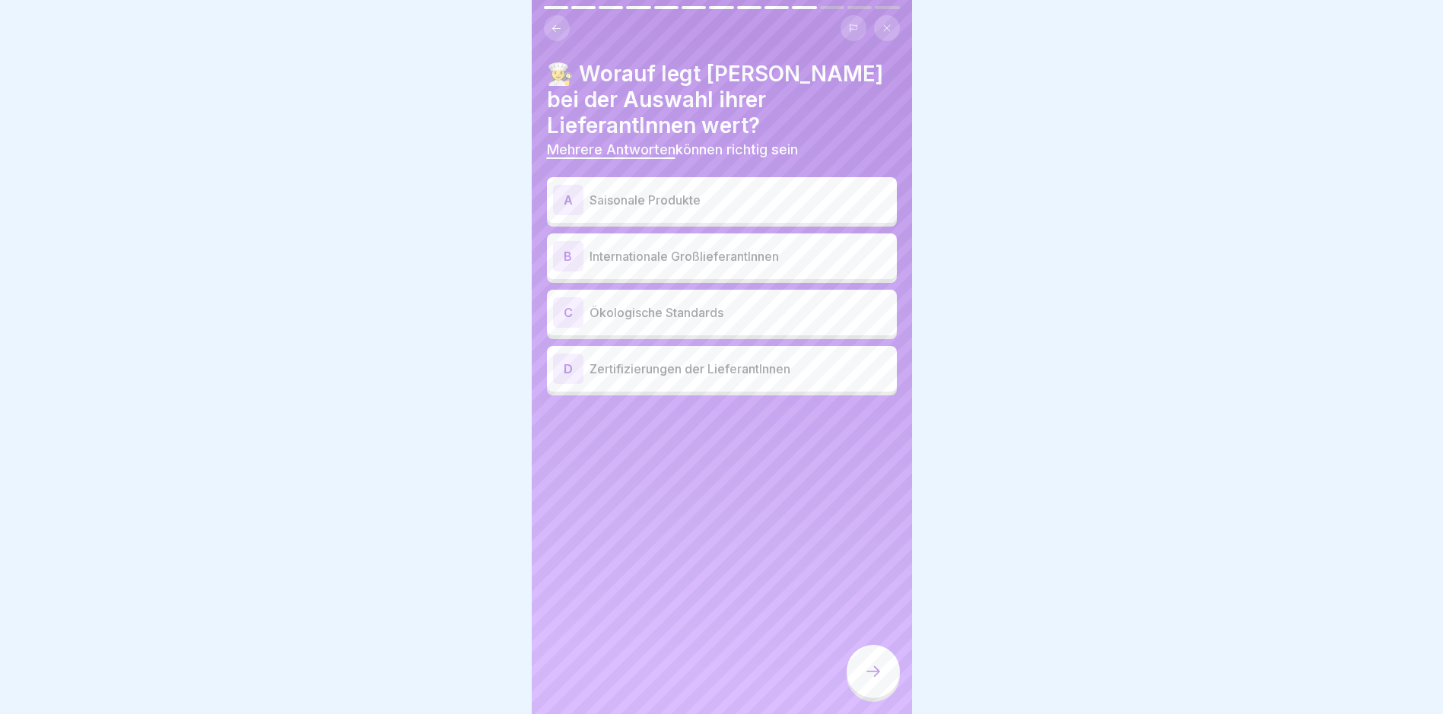
click at [692, 191] on p "Saisonale Produkte" at bounding box center [739, 200] width 301 height 18
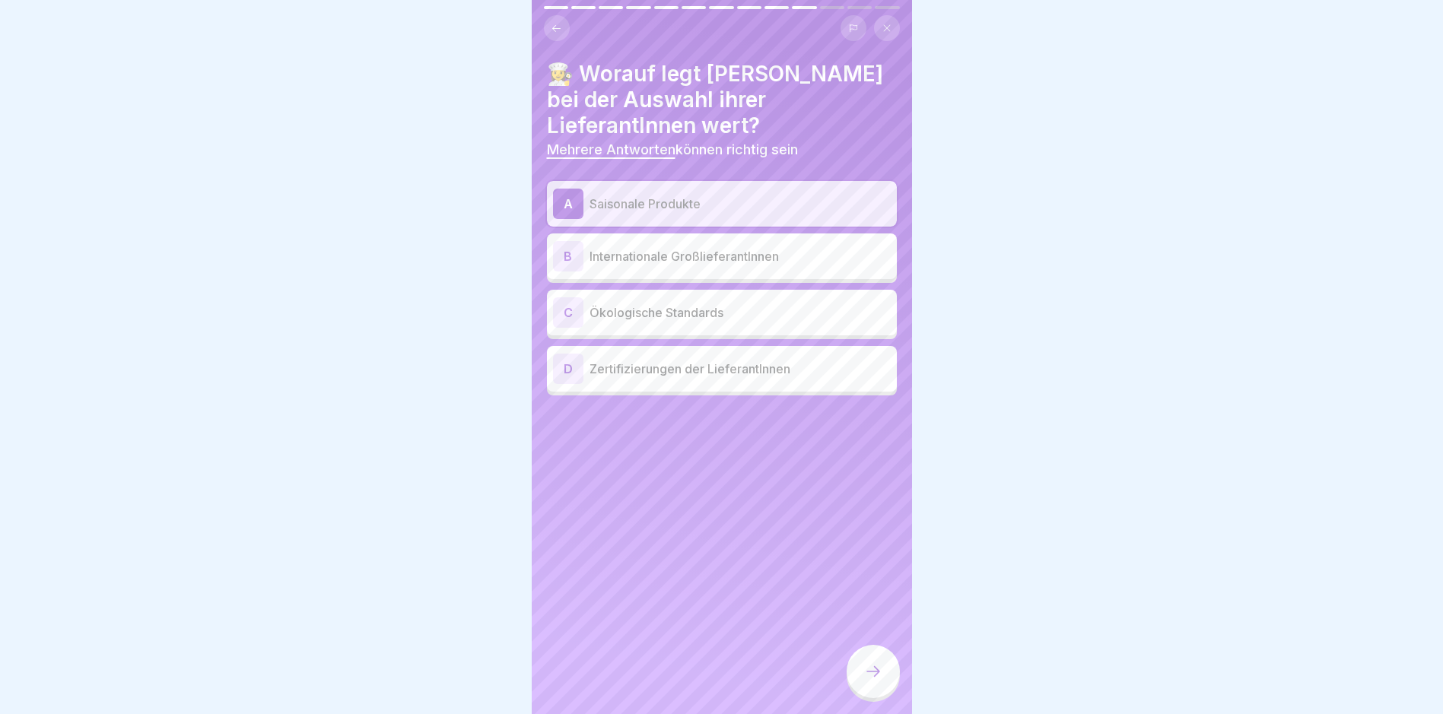
click at [699, 306] on p "Ökologische Standards" at bounding box center [739, 312] width 301 height 18
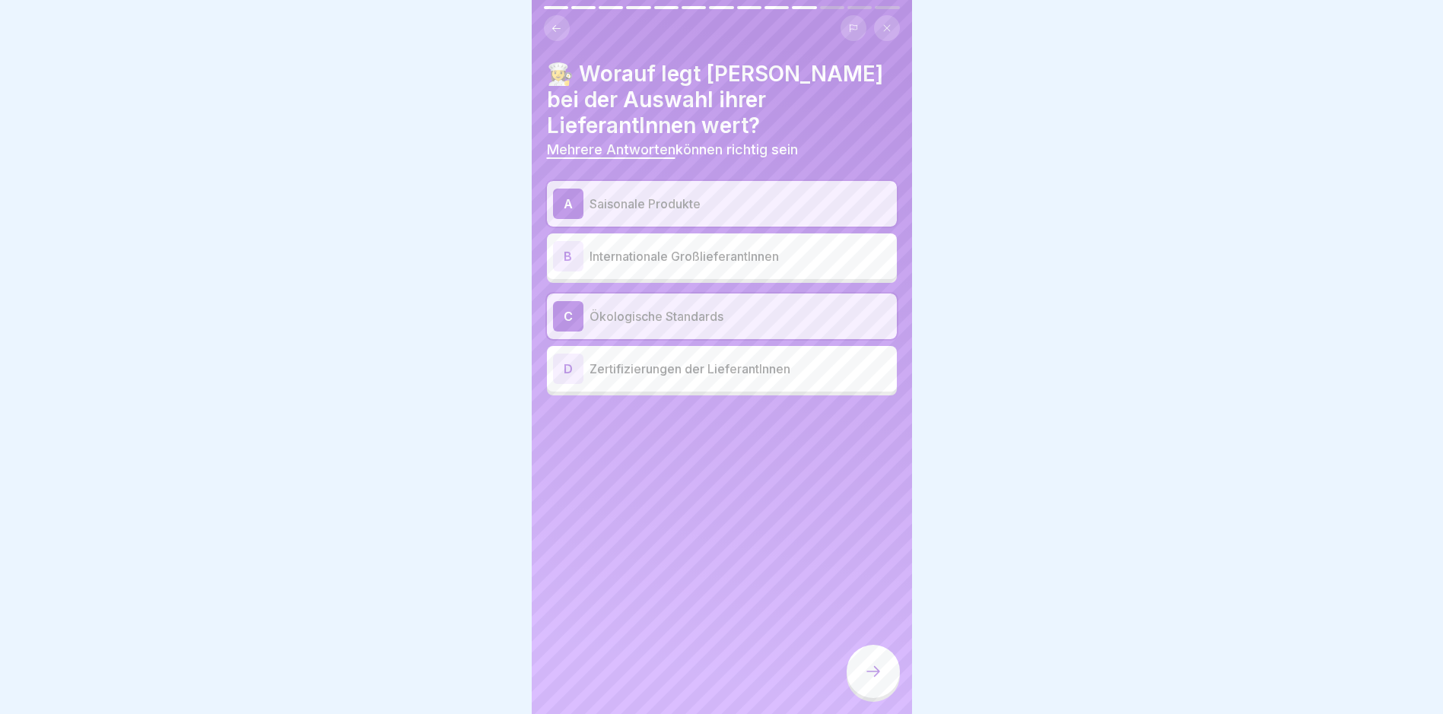
click at [740, 365] on p "Zertifizierungen der LieferantInnen" at bounding box center [739, 369] width 301 height 18
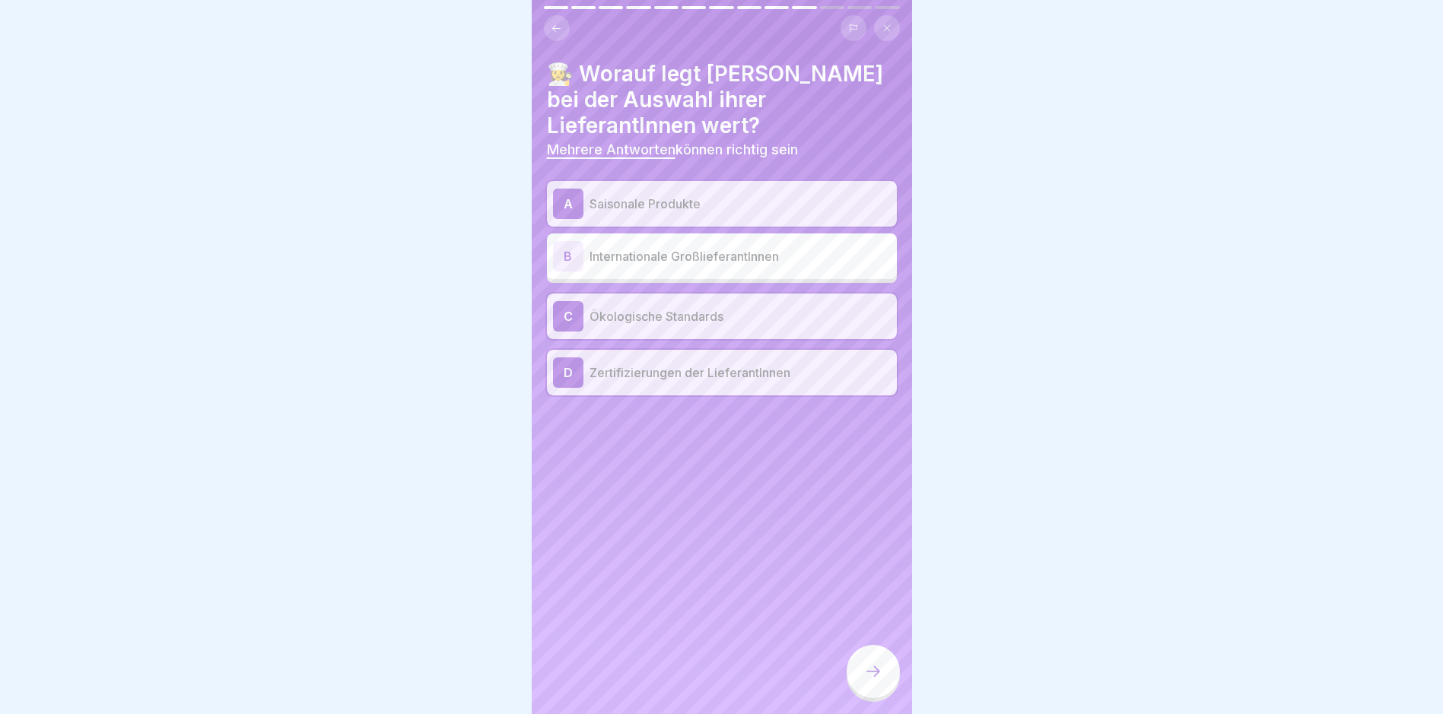
click at [856, 678] on div at bounding box center [872, 671] width 53 height 53
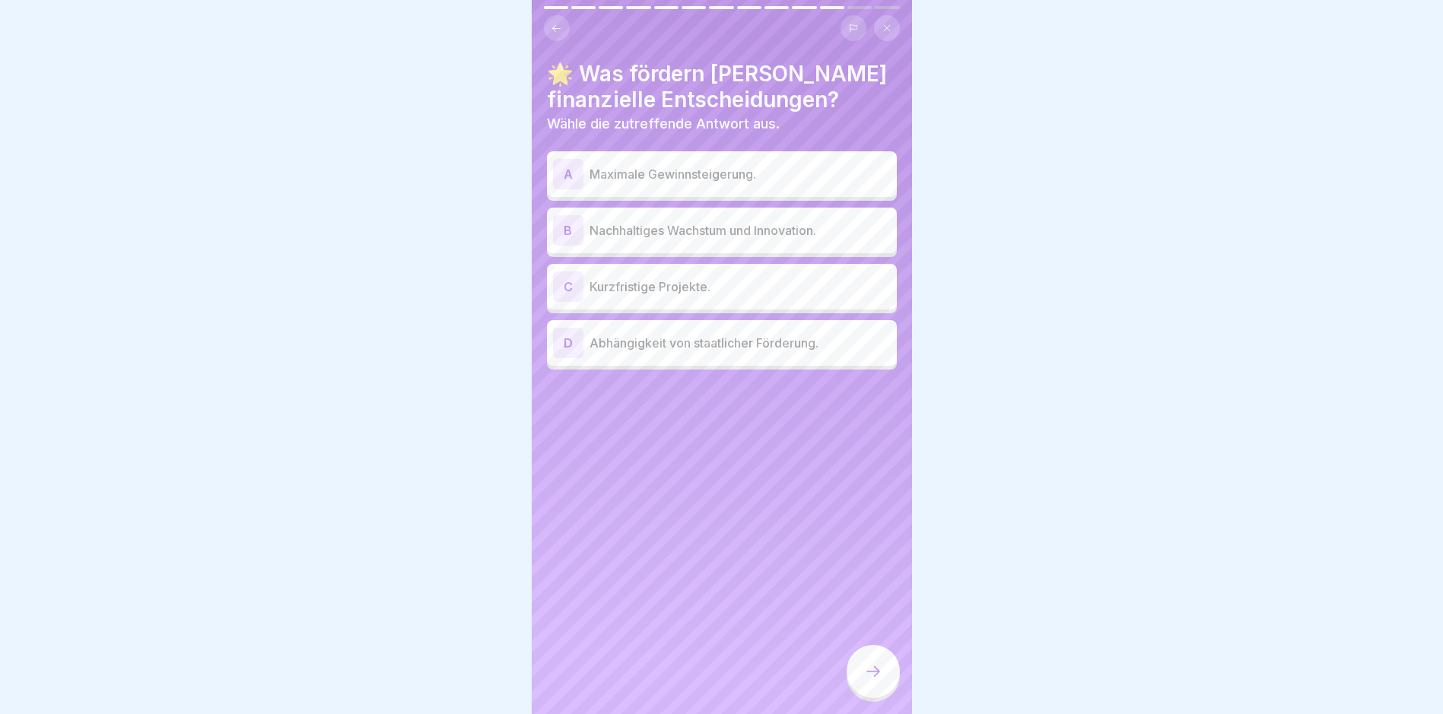
click at [691, 226] on p "Nachhaltiges Wachstum und Innovation." at bounding box center [739, 230] width 301 height 18
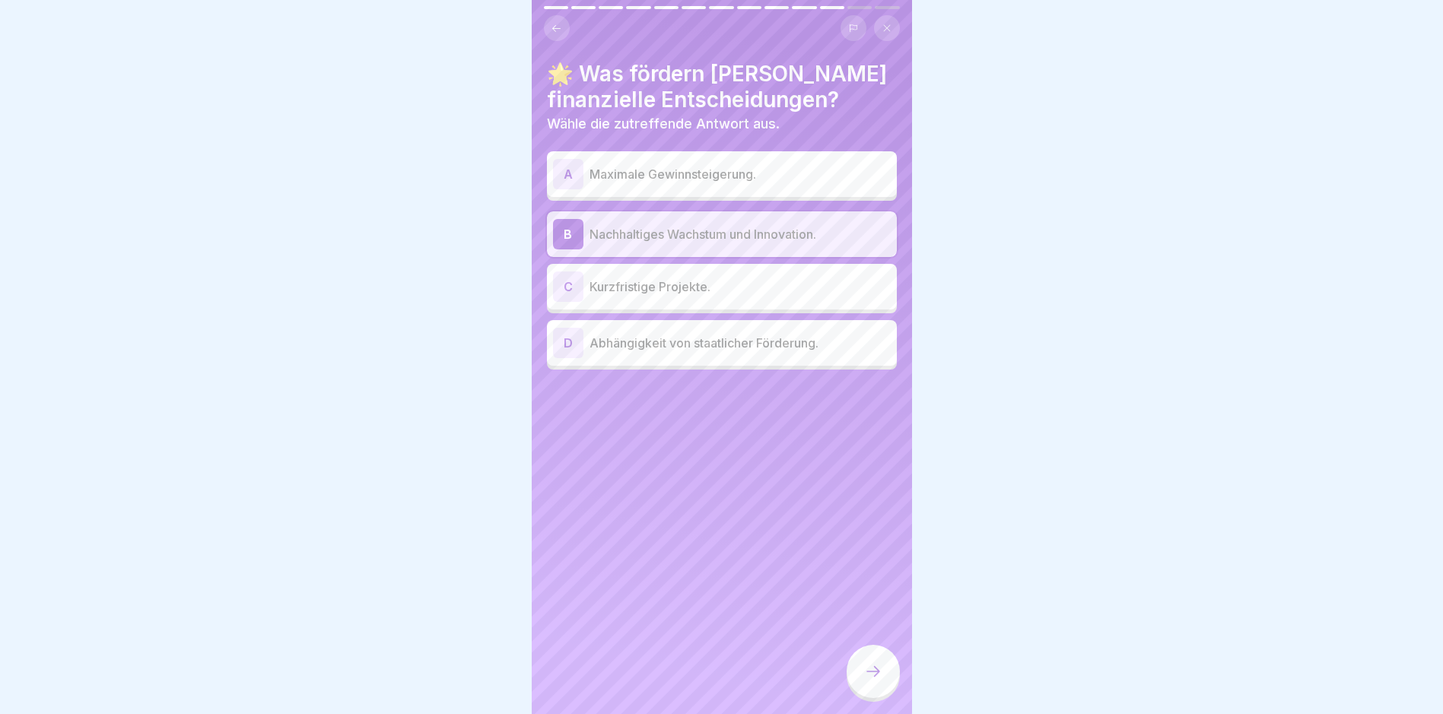
click at [862, 696] on div at bounding box center [872, 671] width 53 height 53
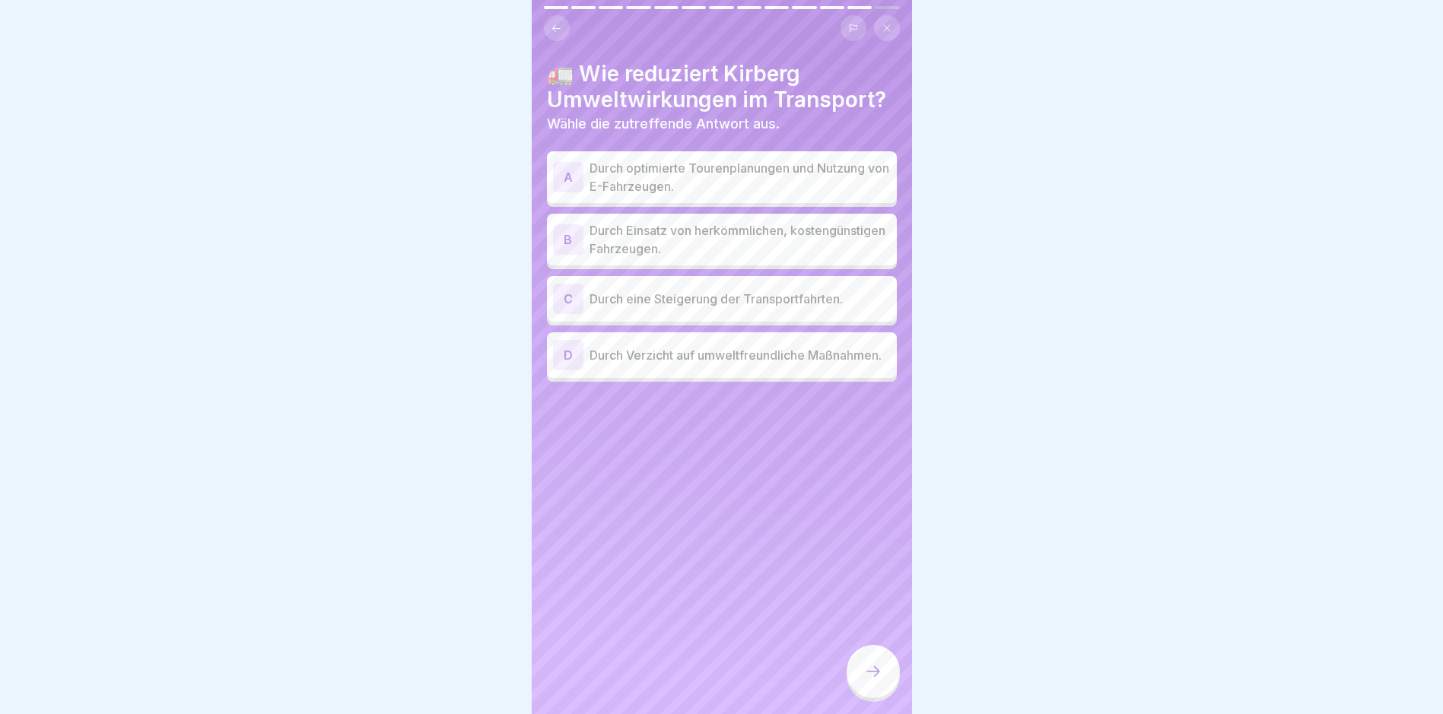
click at [675, 166] on p "Durch optimierte Tourenplanungen und Nutzung von E-Fahrzeugen." at bounding box center [739, 177] width 301 height 37
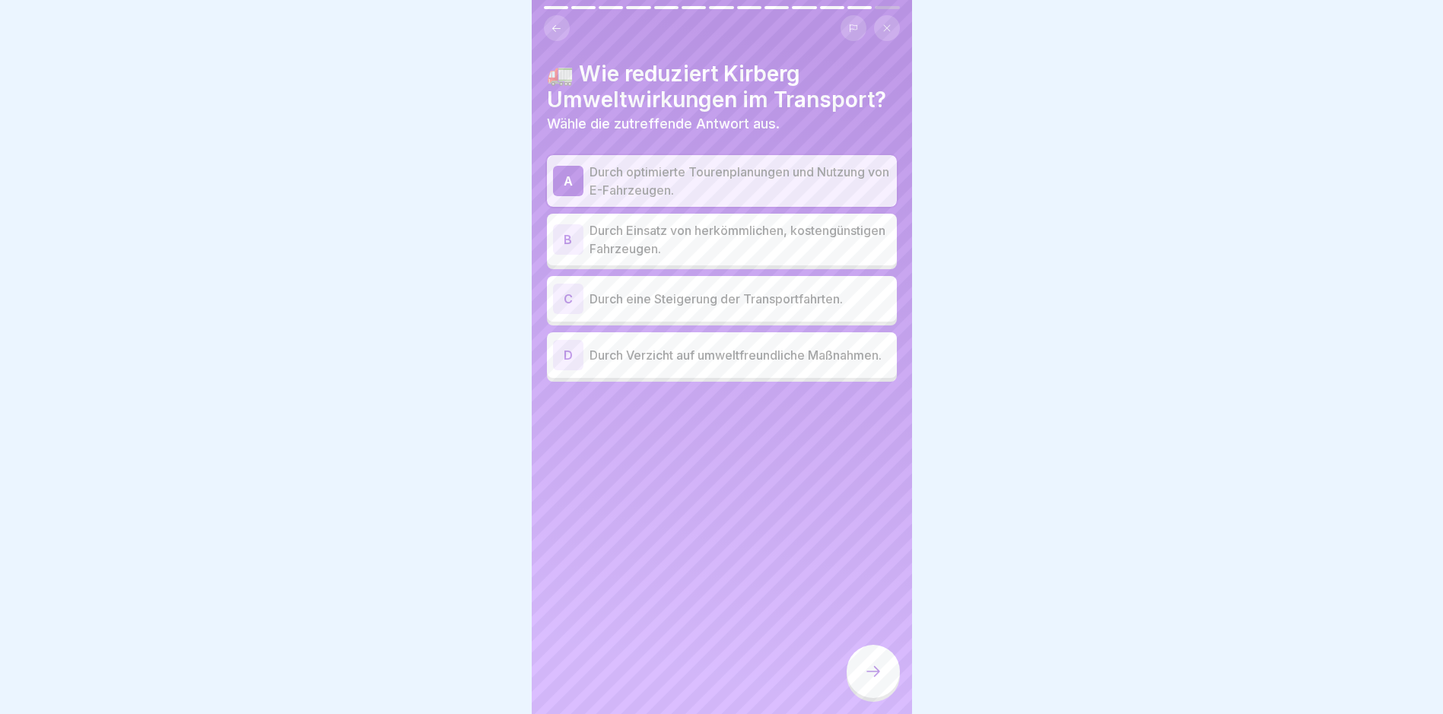
click at [874, 659] on div at bounding box center [872, 671] width 53 height 53
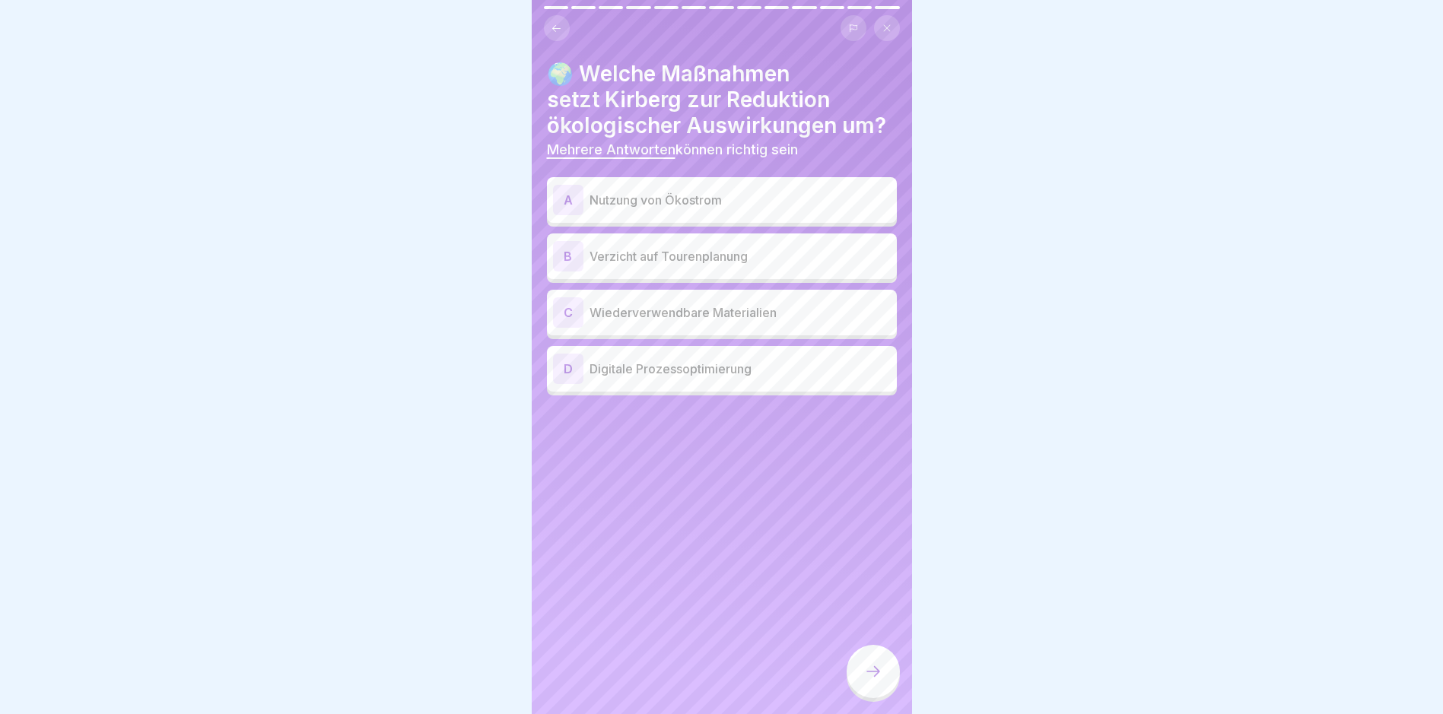
click at [674, 306] on p "Wiederverwendbare Materialien" at bounding box center [739, 312] width 301 height 18
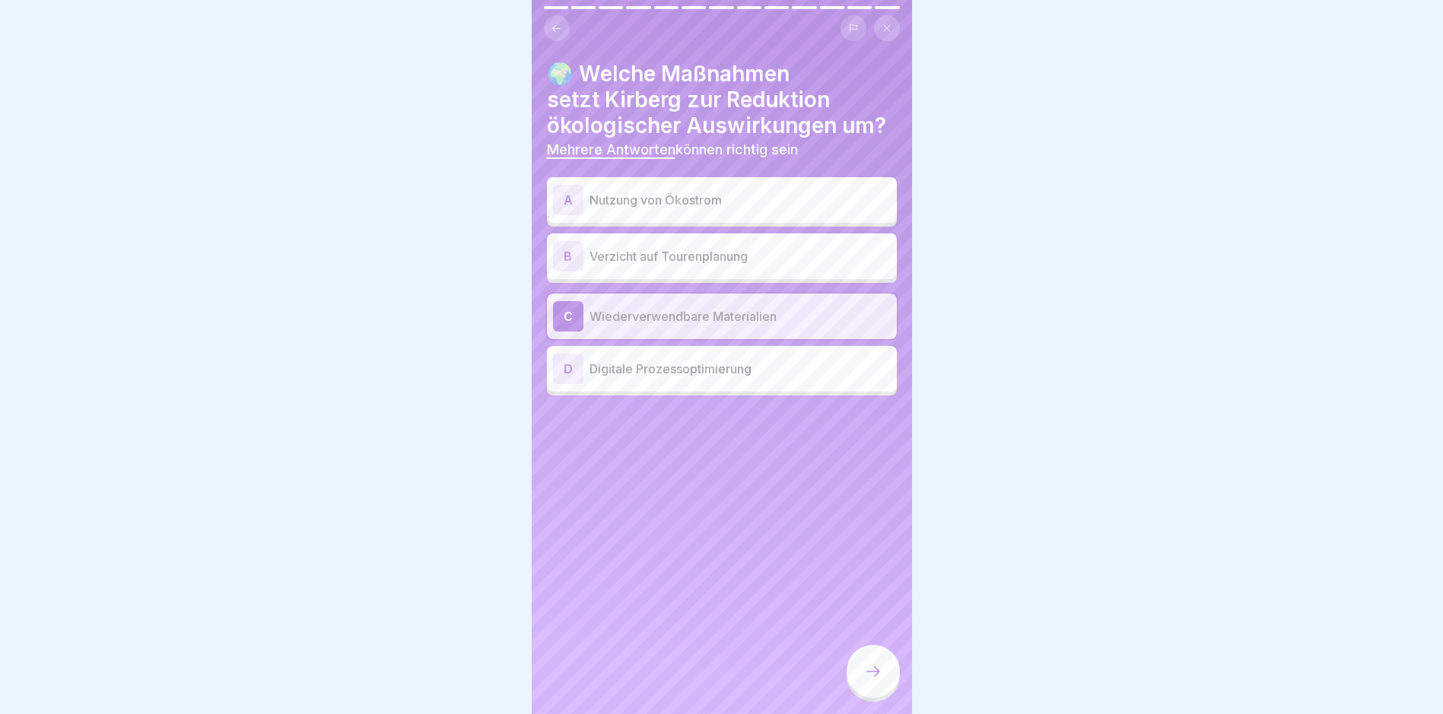
click at [655, 369] on div "D Digitale Prozessoptimierung" at bounding box center [722, 369] width 338 height 30
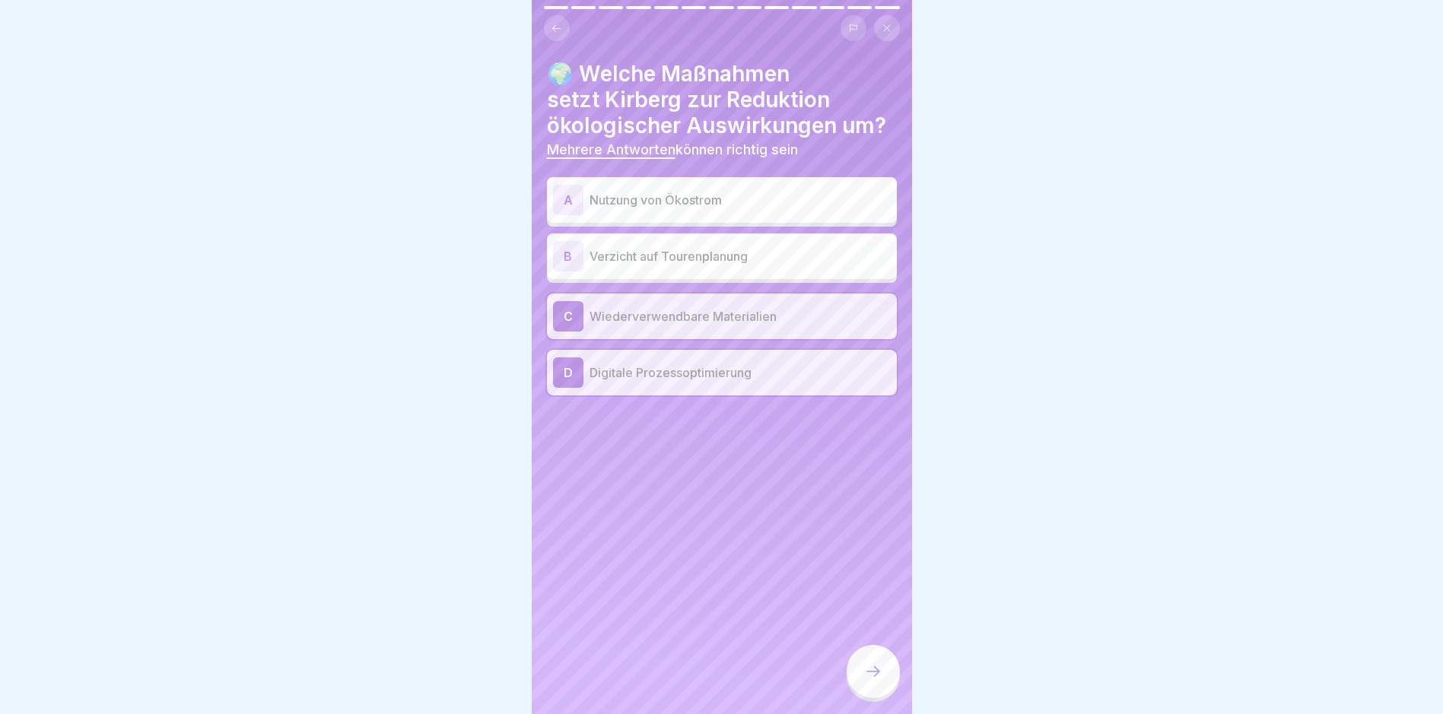
click at [649, 191] on p "Nutzung von Ökostrom" at bounding box center [739, 200] width 301 height 18
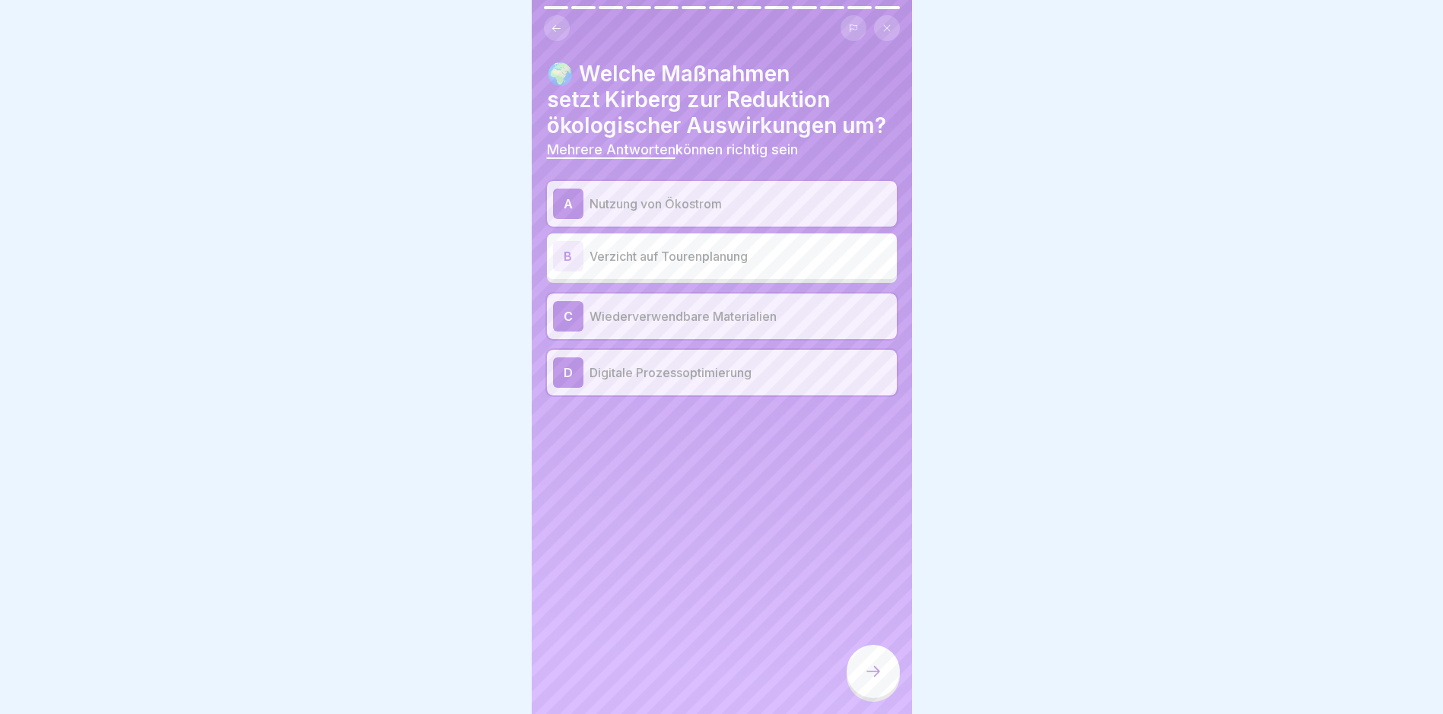
click at [884, 665] on div at bounding box center [872, 671] width 53 height 53
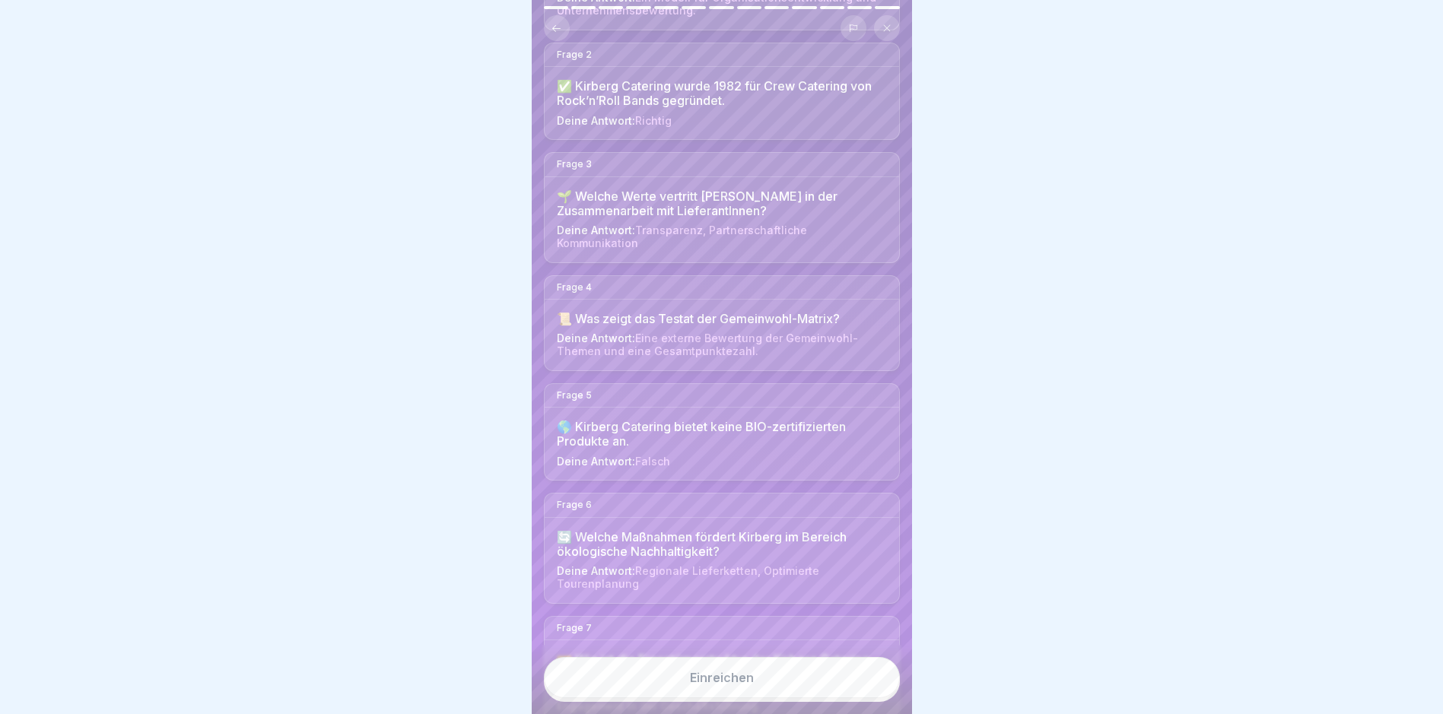
scroll to position [760, 0]
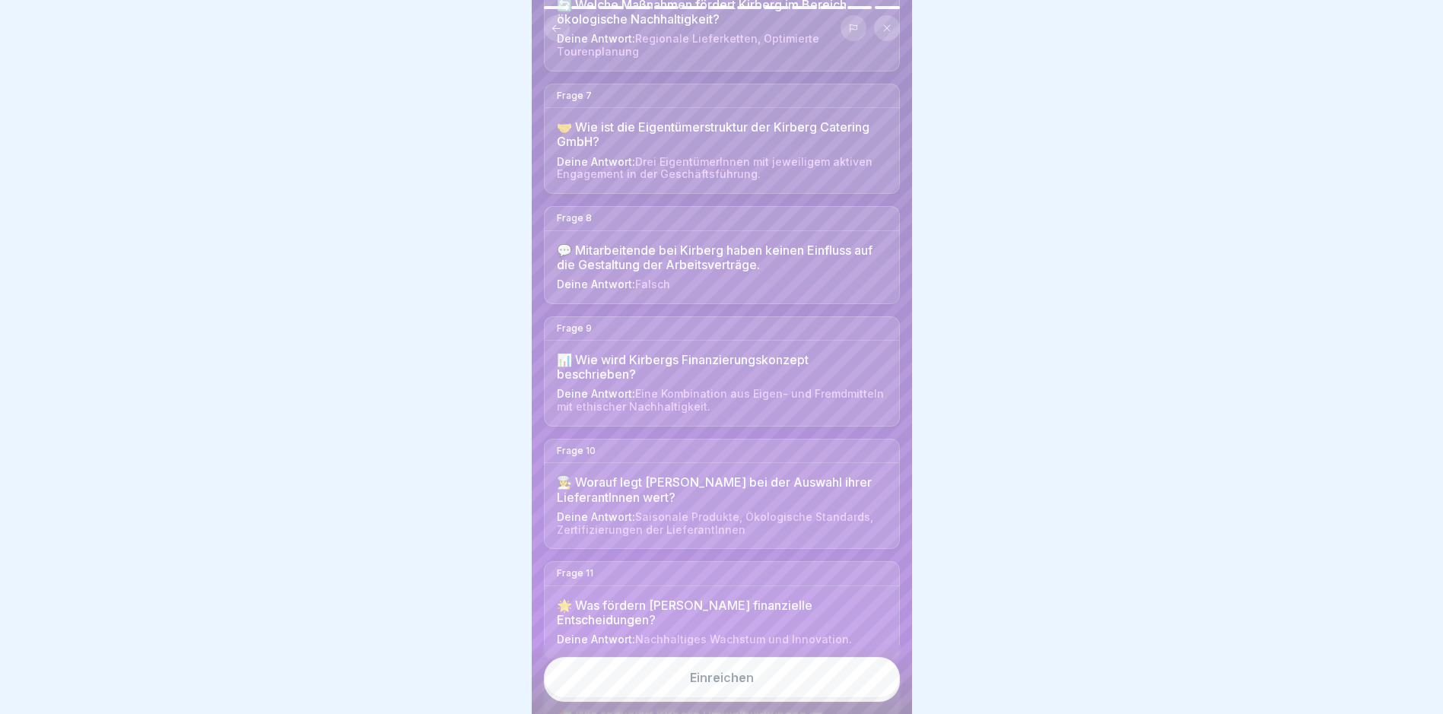
click at [714, 684] on div "Einreichen" at bounding box center [722, 678] width 64 height 14
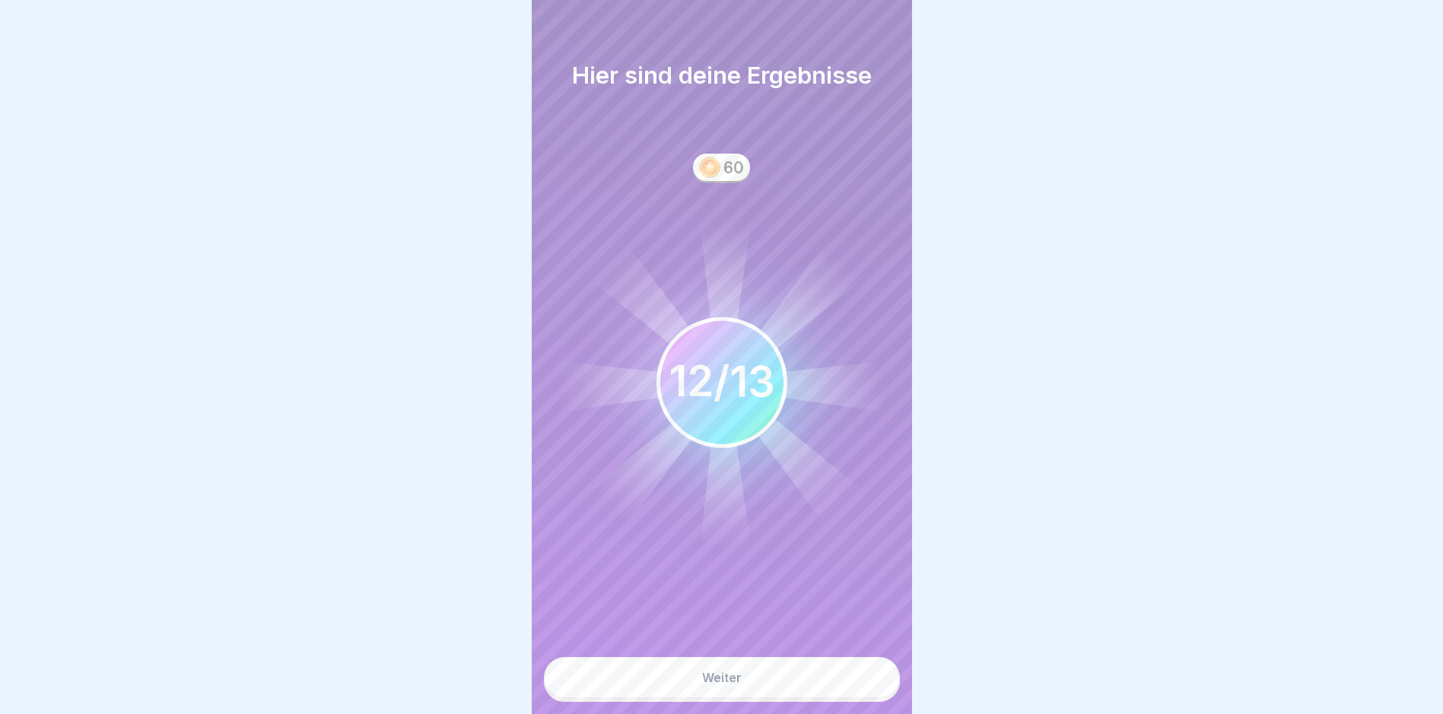
click at [711, 688] on button "Weiter" at bounding box center [722, 677] width 356 height 41
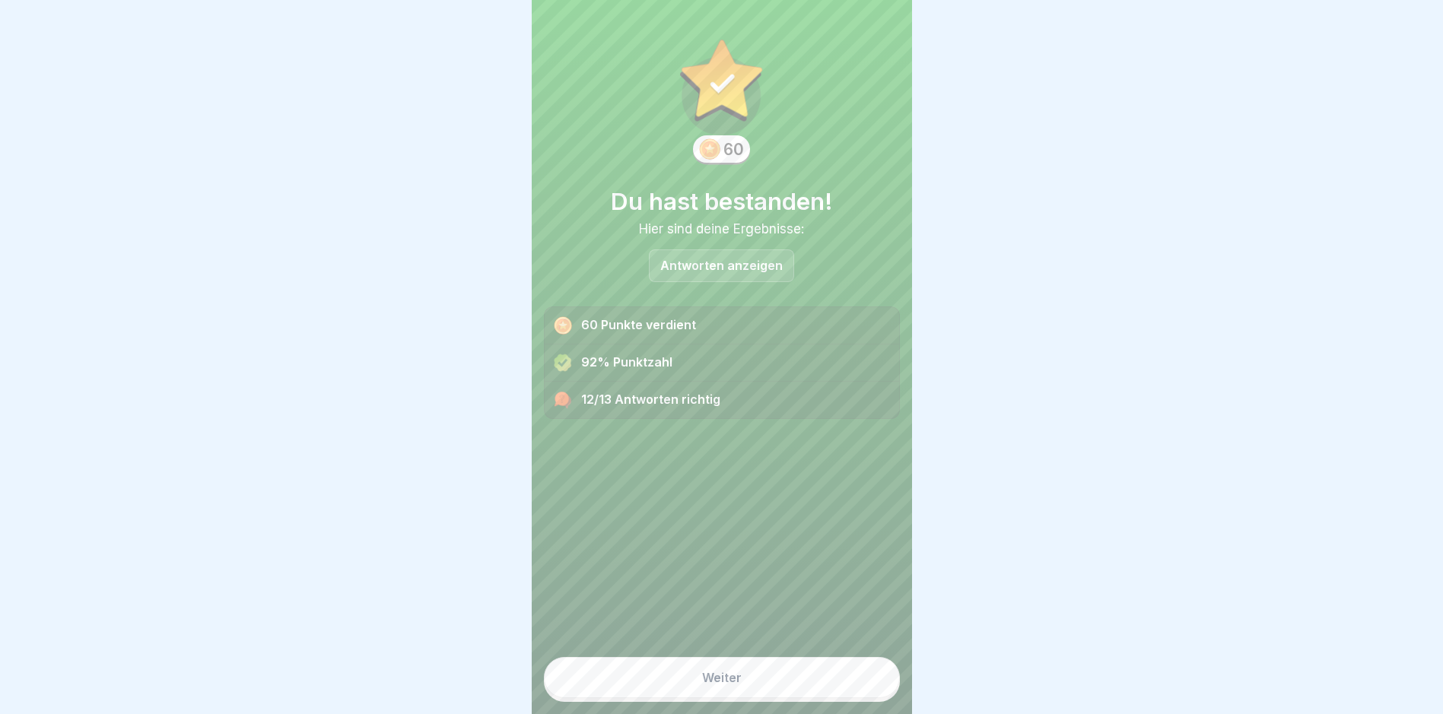
click at [716, 680] on div "Weiter" at bounding box center [722, 678] width 40 height 14
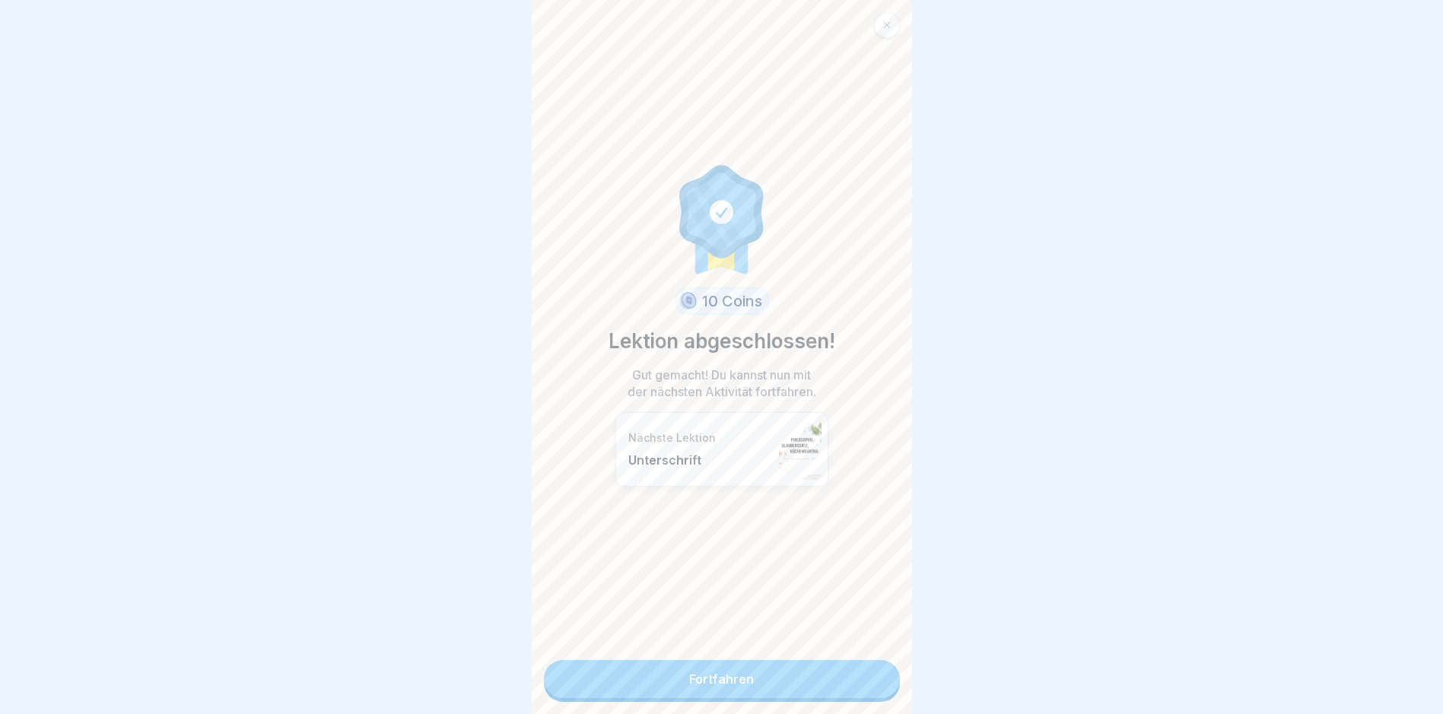
click at [754, 660] on link "Fortfahren" at bounding box center [722, 679] width 356 height 38
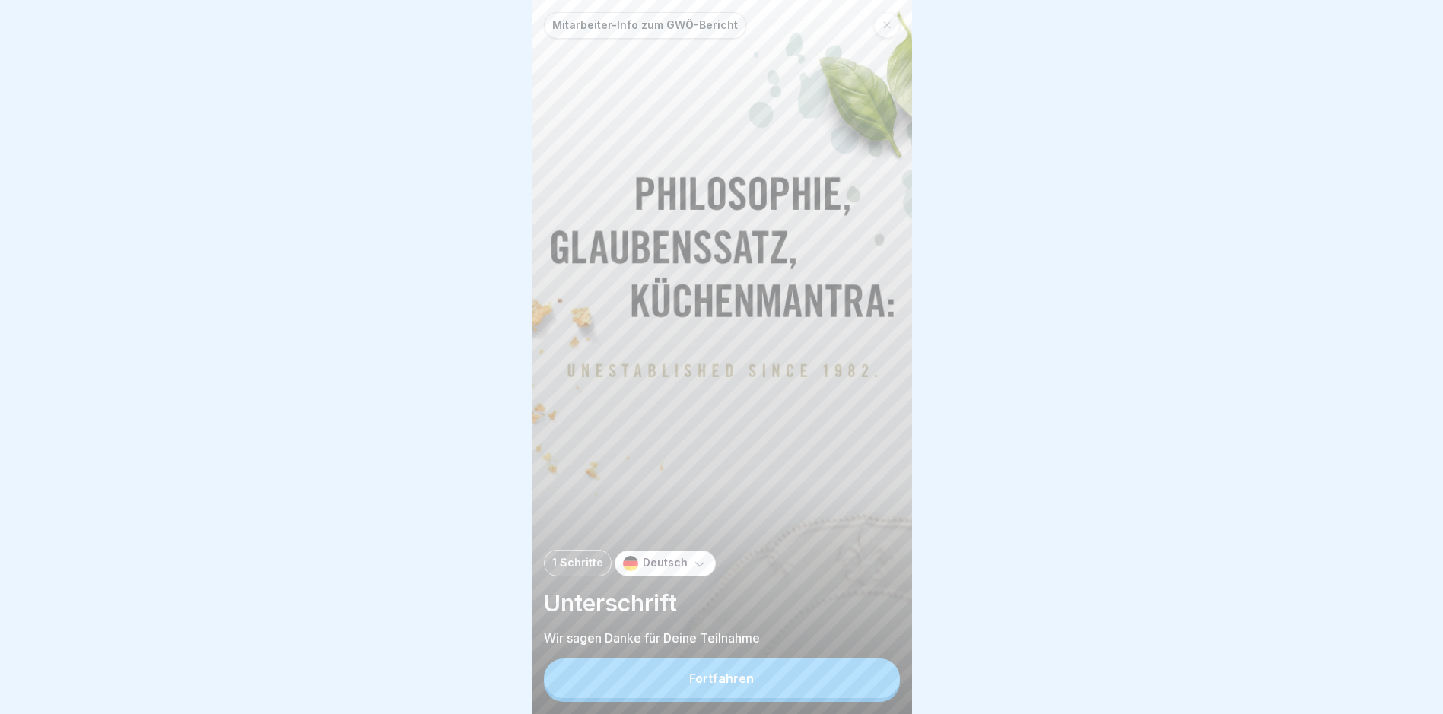
scroll to position [11, 0]
click at [704, 664] on button "Fortfahren" at bounding box center [722, 679] width 356 height 40
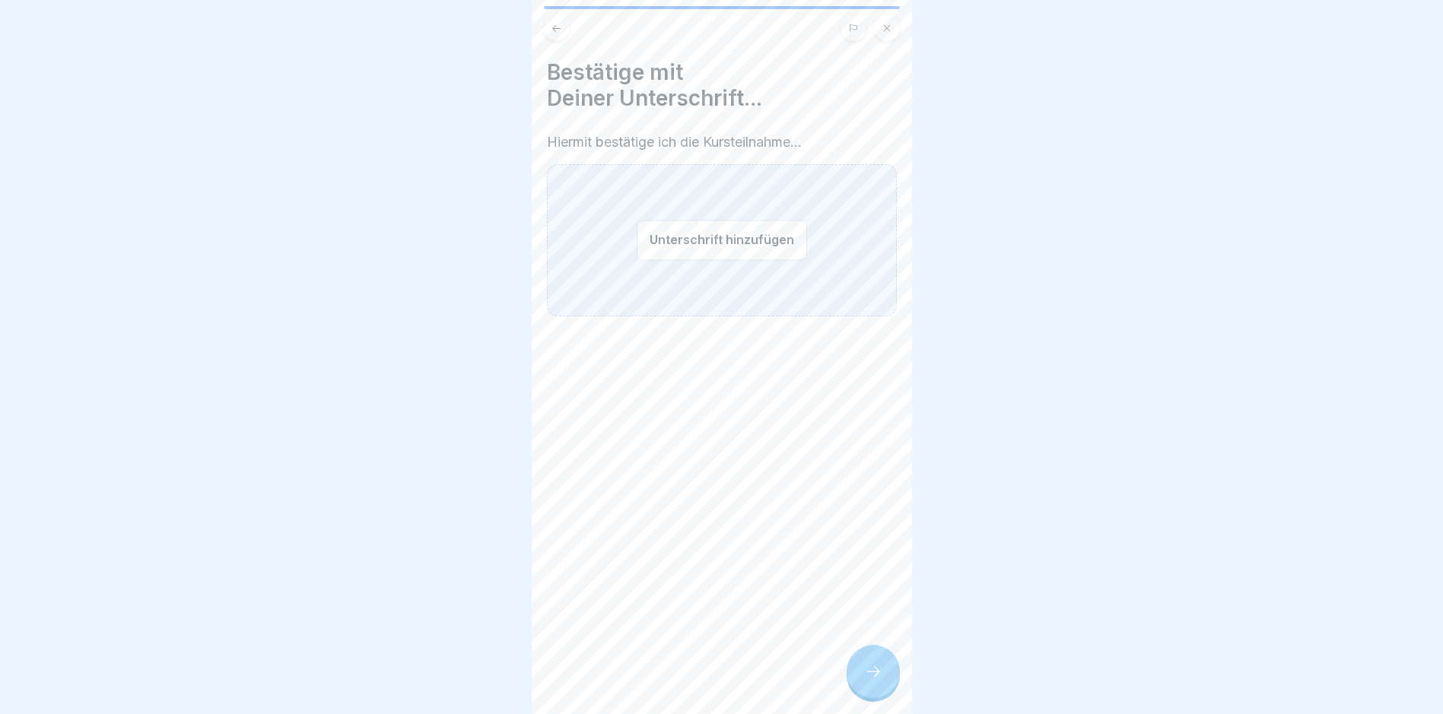
click at [686, 233] on button "Unterschrift hinzufügen" at bounding box center [722, 240] width 170 height 40
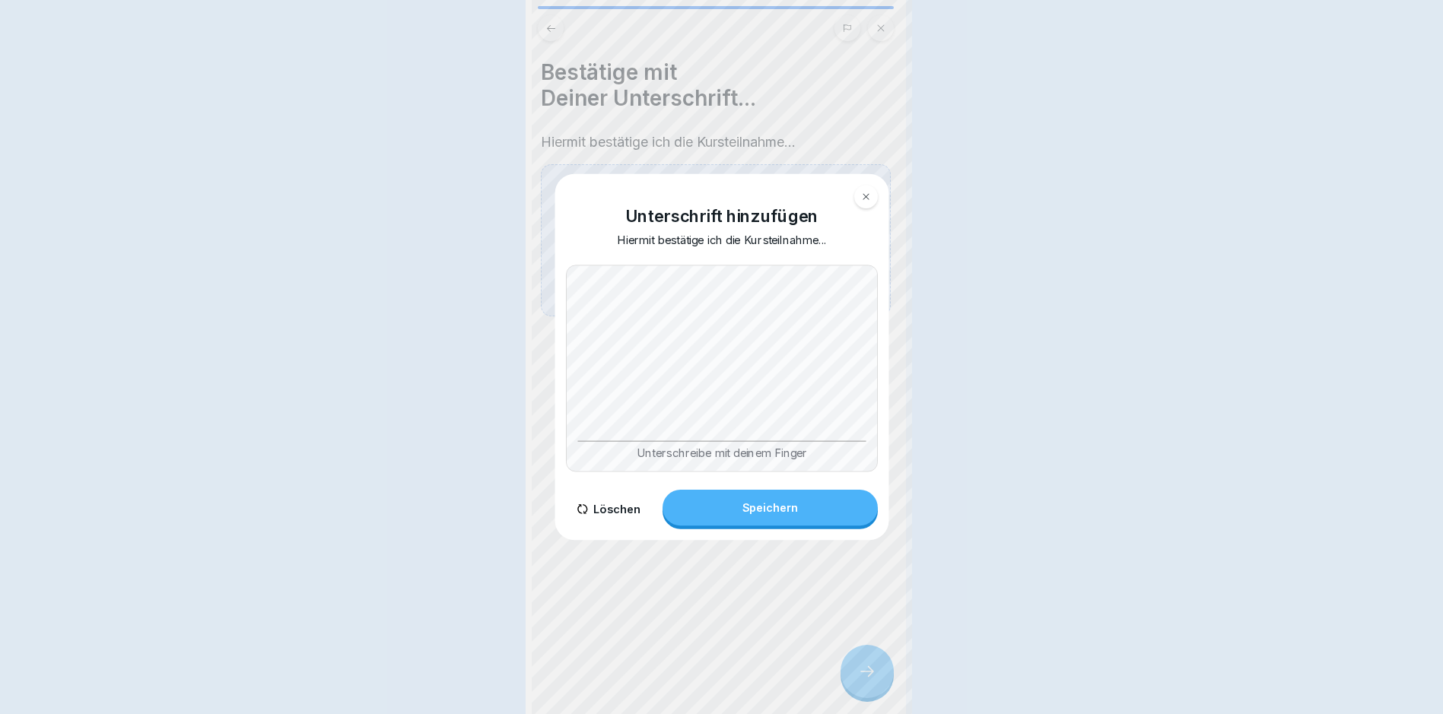
scroll to position [0, 0]
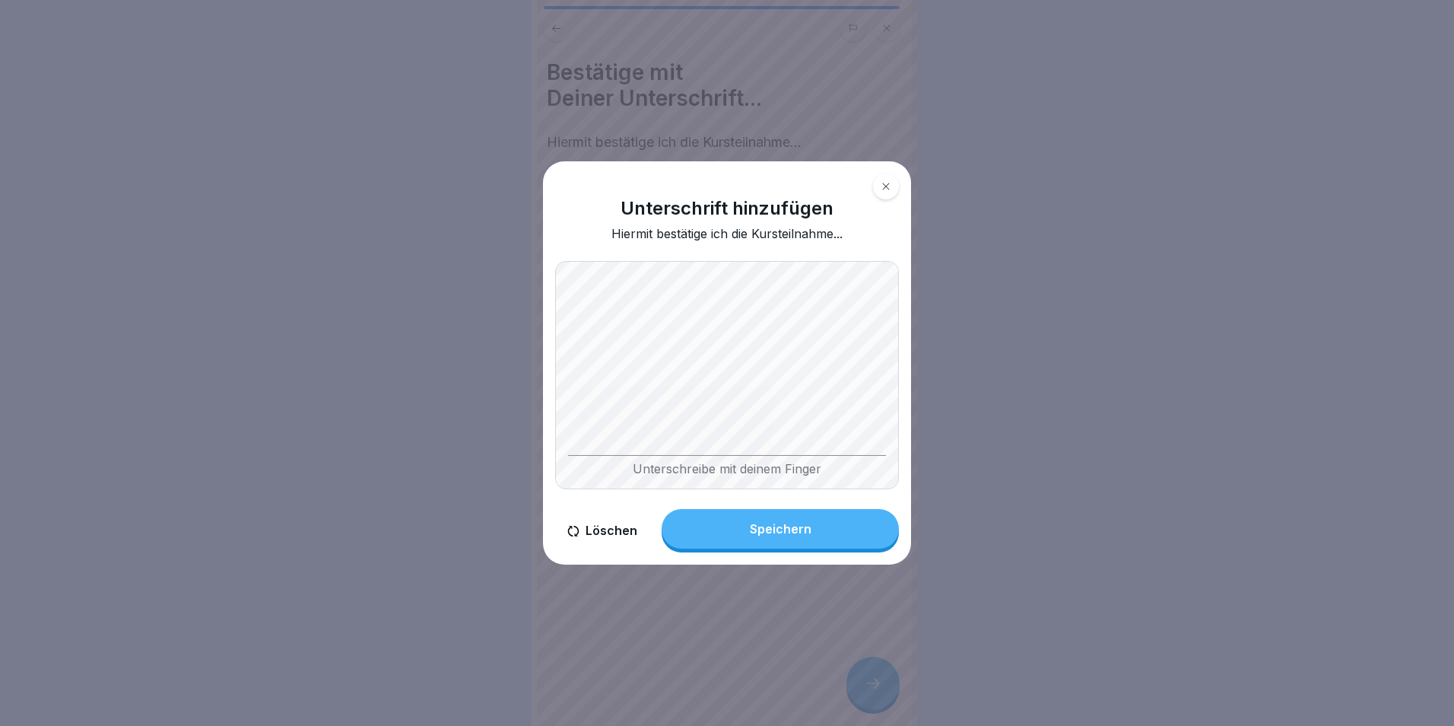
click at [584, 456] on div "Unterschreibe mit deinem Finger" at bounding box center [727, 375] width 344 height 228
click at [601, 518] on button "Löschen" at bounding box center [602, 530] width 94 height 43
click at [765, 533] on div "Speichern" at bounding box center [781, 529] width 62 height 14
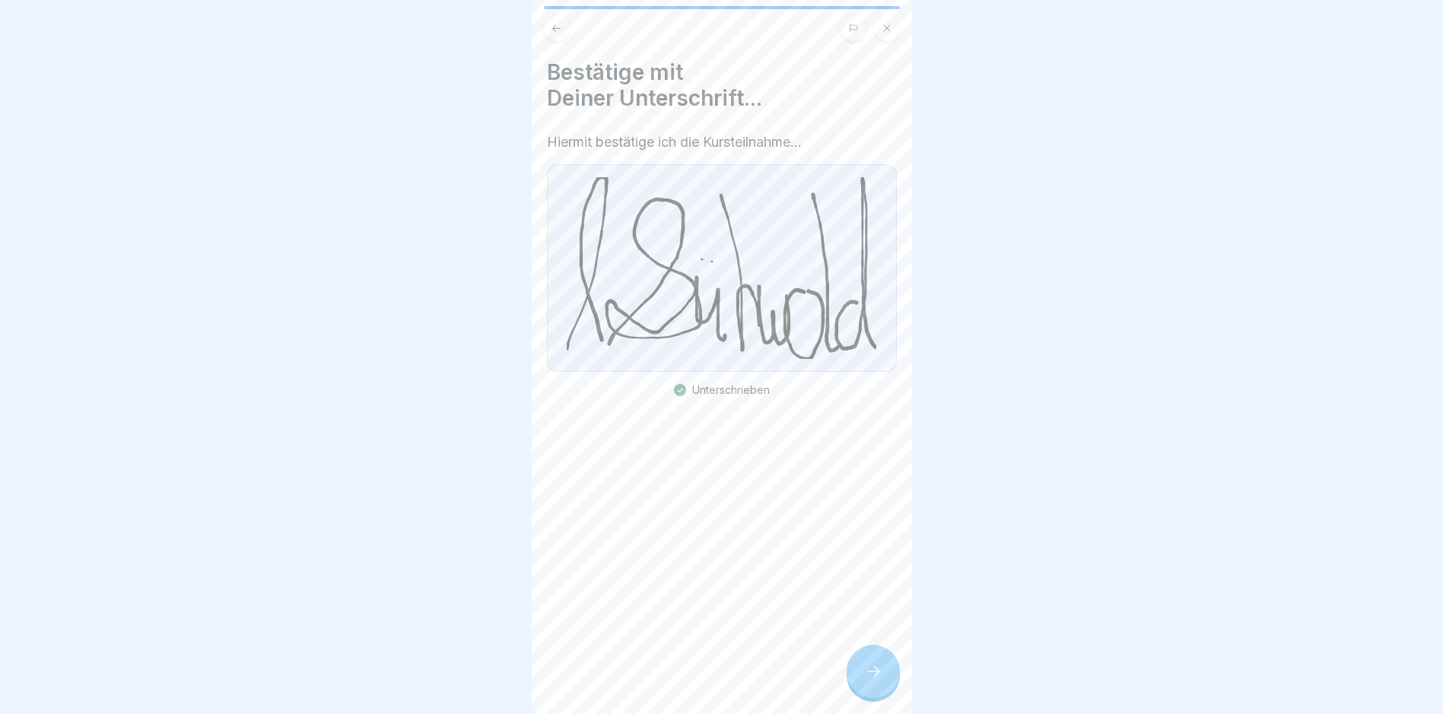
click at [880, 681] on icon at bounding box center [873, 671] width 18 height 18
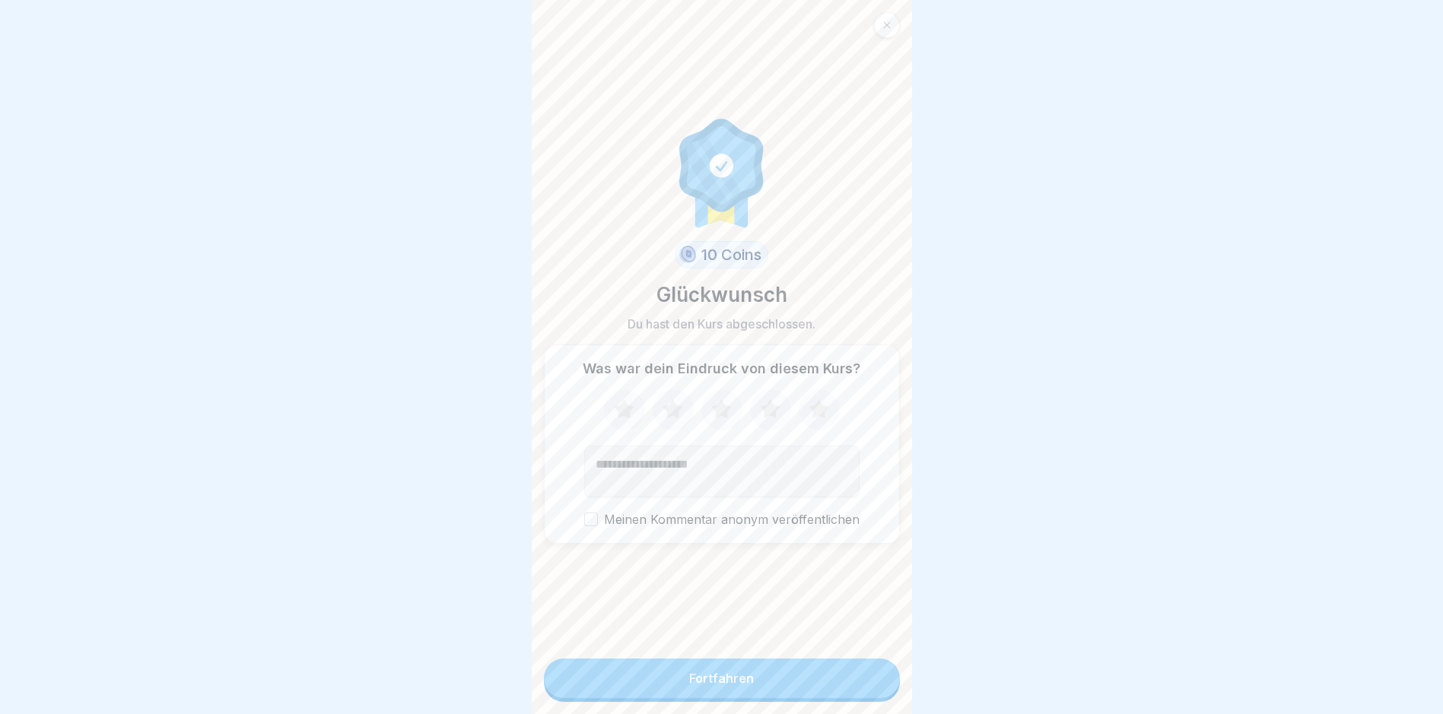
click at [629, 672] on button "Fortfahren" at bounding box center [722, 679] width 356 height 40
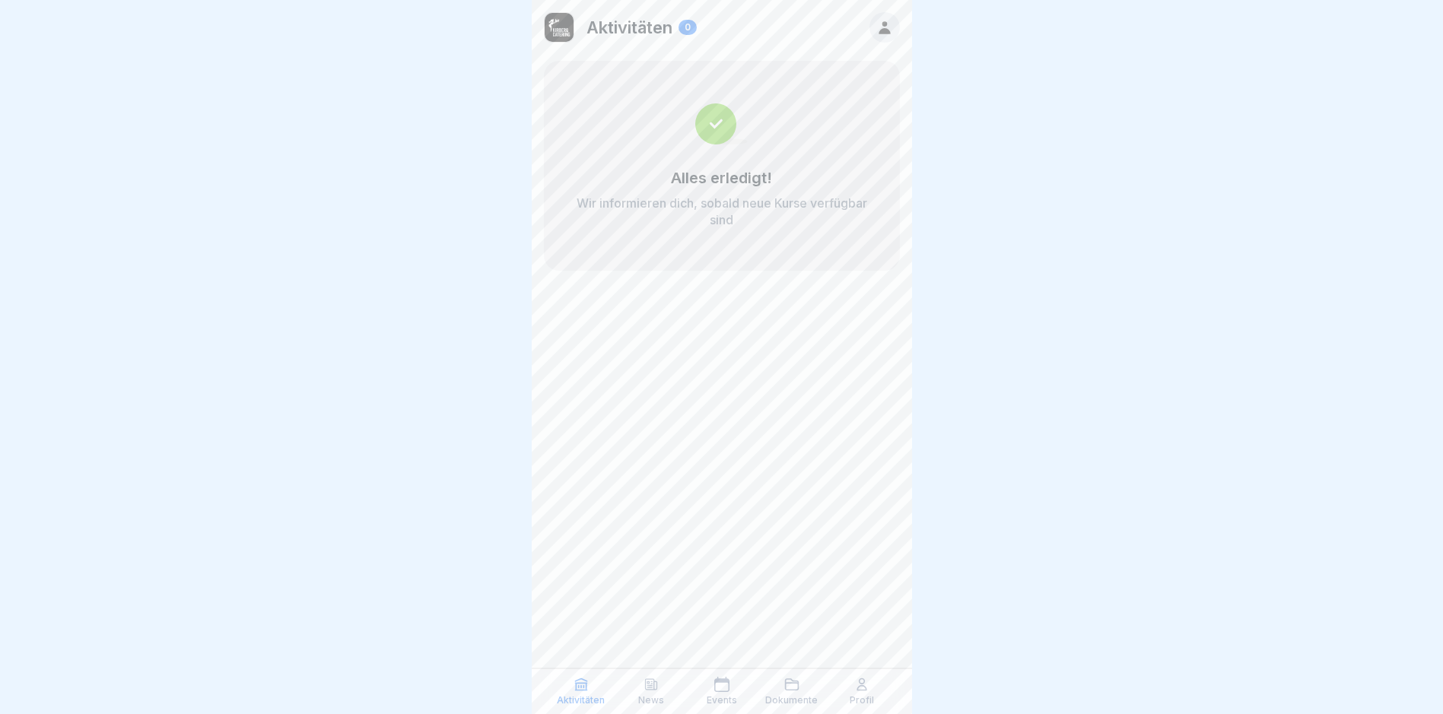
click at [577, 694] on div "Aktivitäten" at bounding box center [581, 691] width 62 height 29
click at [700, 687] on div "Events" at bounding box center [721, 691] width 62 height 29
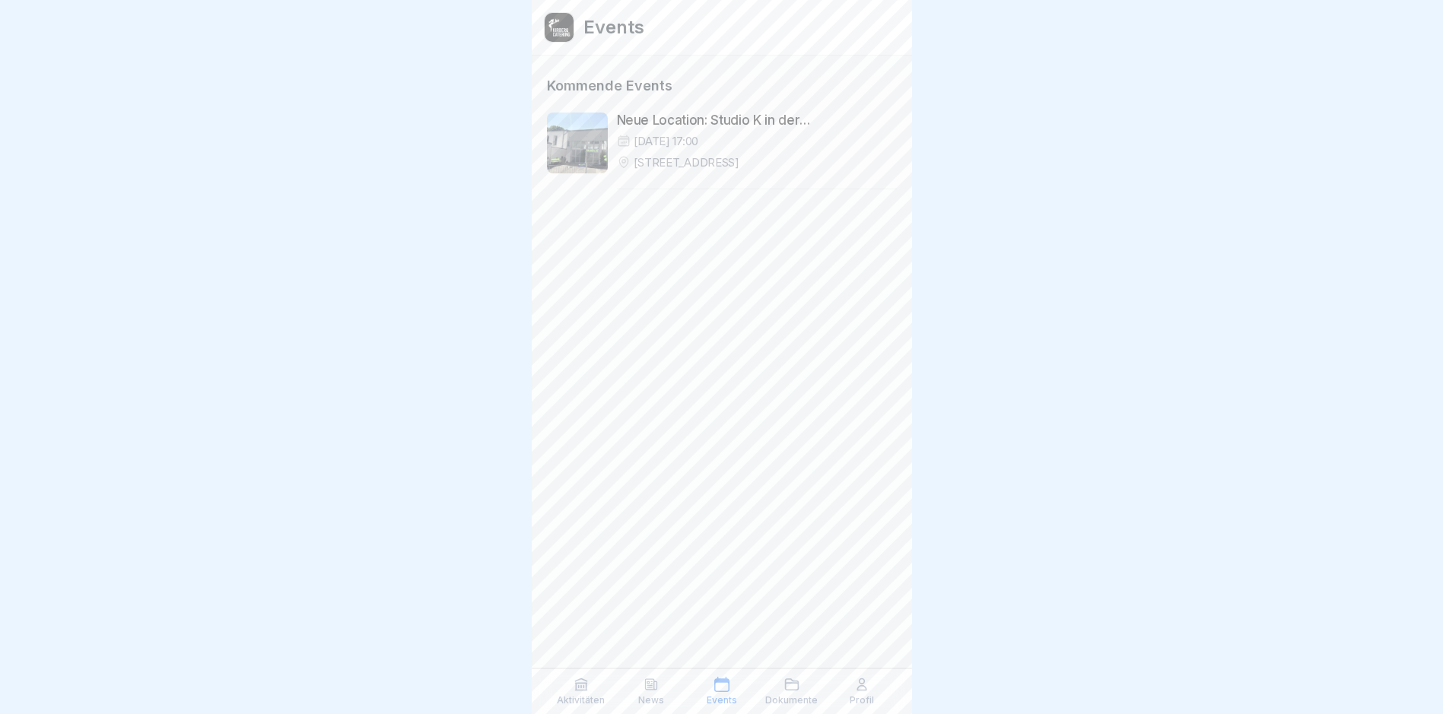
click at [770, 138] on div "[DATE] 17:00" at bounding box center [757, 141] width 280 height 15
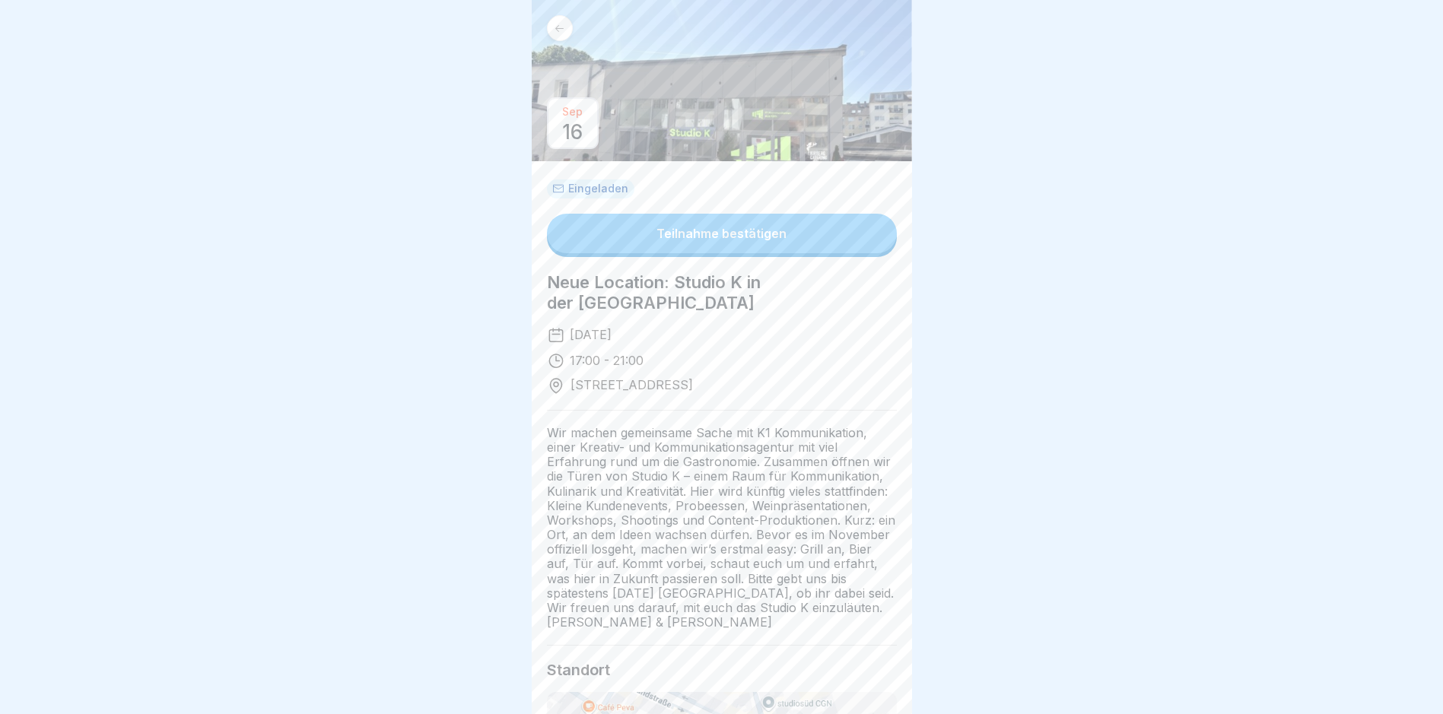
click at [557, 20] on div at bounding box center [560, 28] width 26 height 26
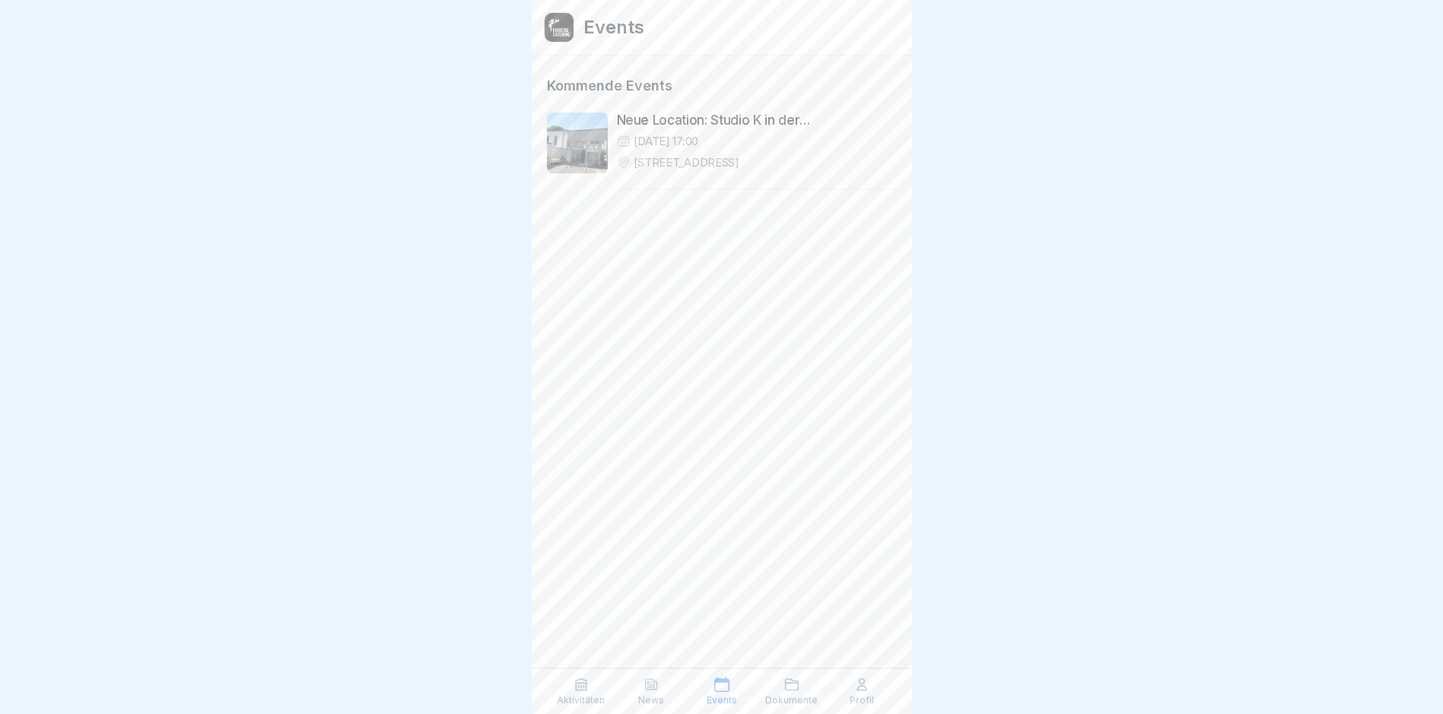
click at [852, 691] on div "Profil" at bounding box center [861, 691] width 62 height 29
